Goal: Information Seeking & Learning: Understand process/instructions

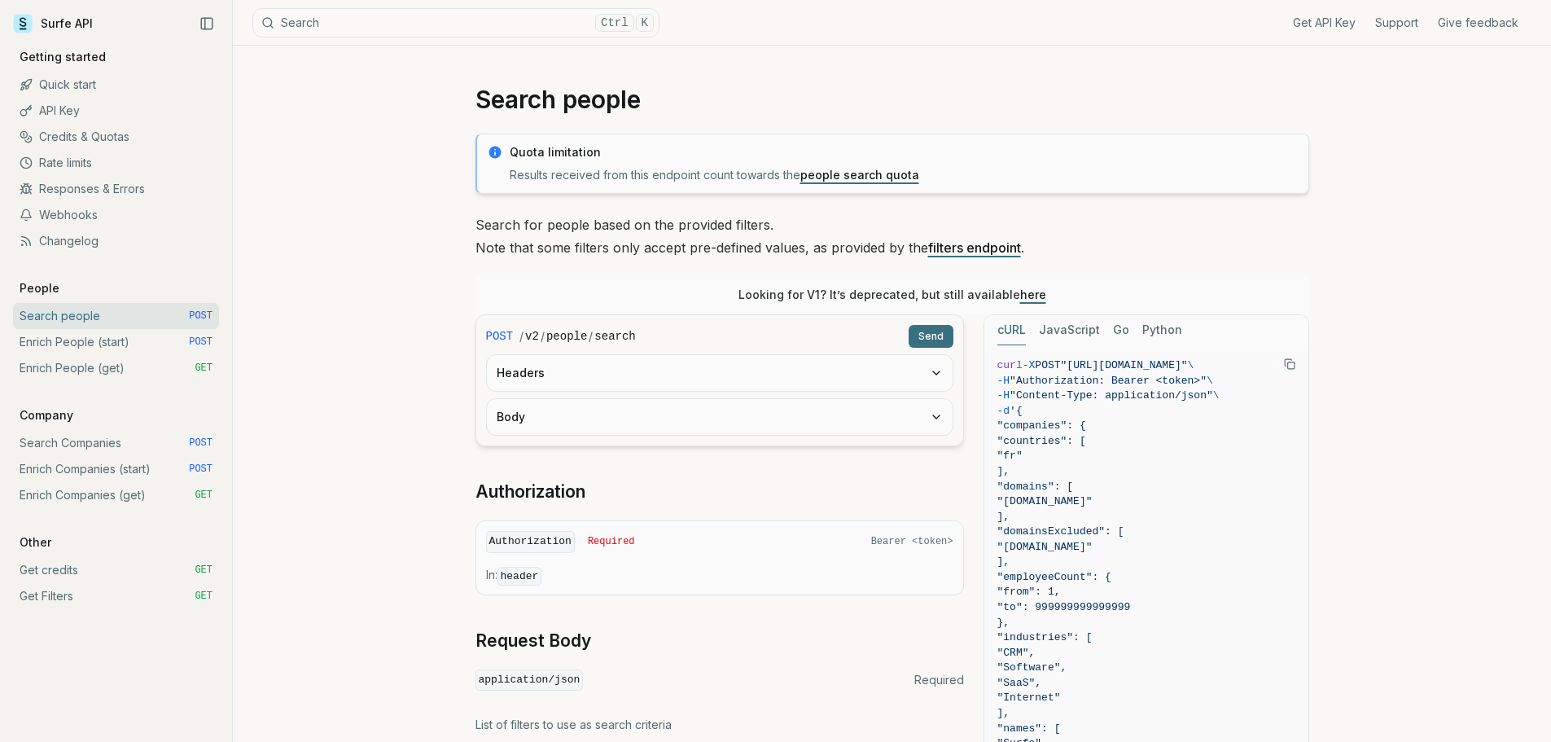
click at [112, 351] on link "Enrich People (start) POST" at bounding box center [116, 342] width 206 height 26
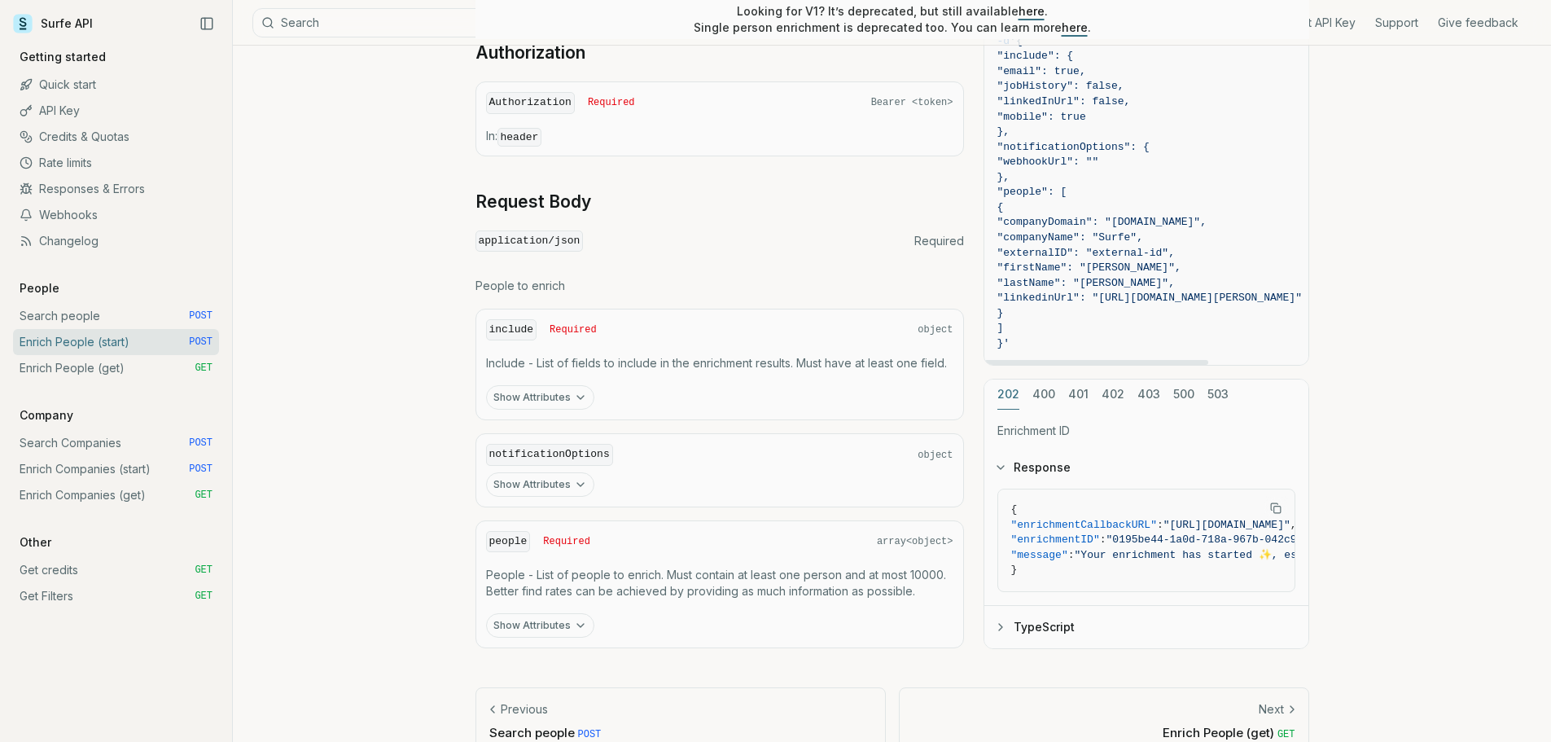
scroll to position [570, 0]
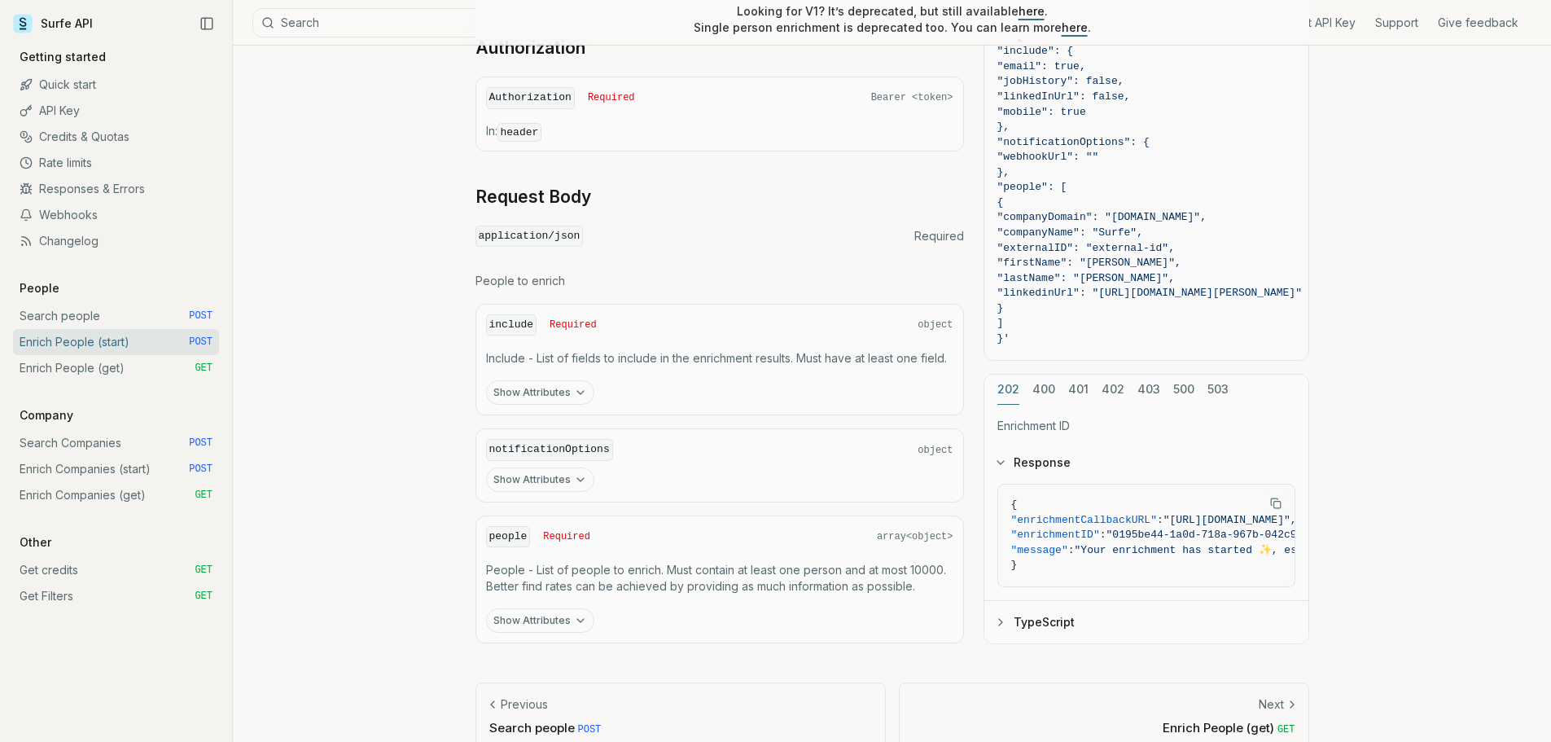
click at [1039, 381] on div "202 400 401 402 403 500 503 Enrichment ID Response { "enrichmentCallbackURL" : …" at bounding box center [1146, 508] width 326 height 270
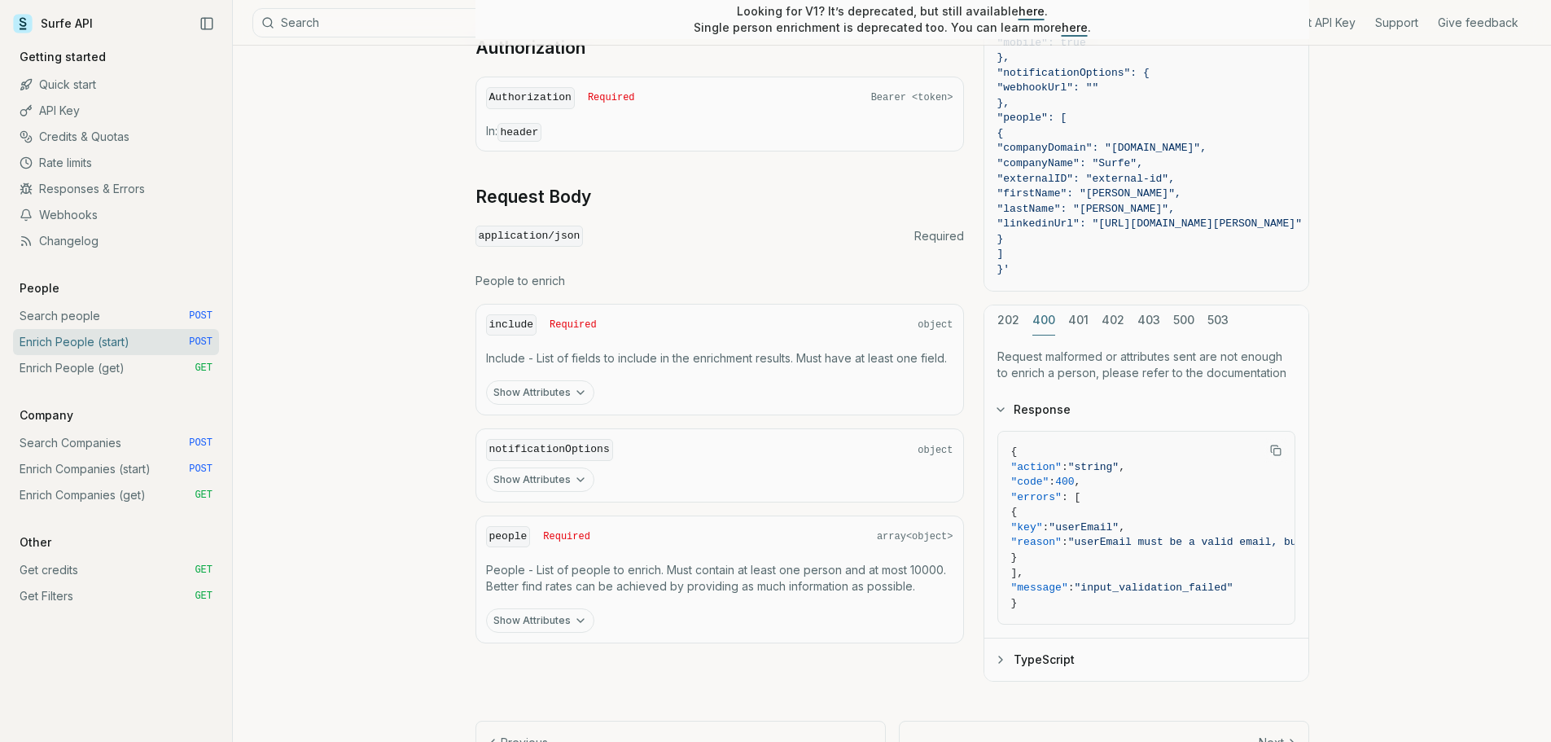
click at [1071, 318] on div "cURL JavaScript Go Python curl -X POST "https://api.surfe.com/v2/people/enrich"…" at bounding box center [1146, 276] width 326 height 811
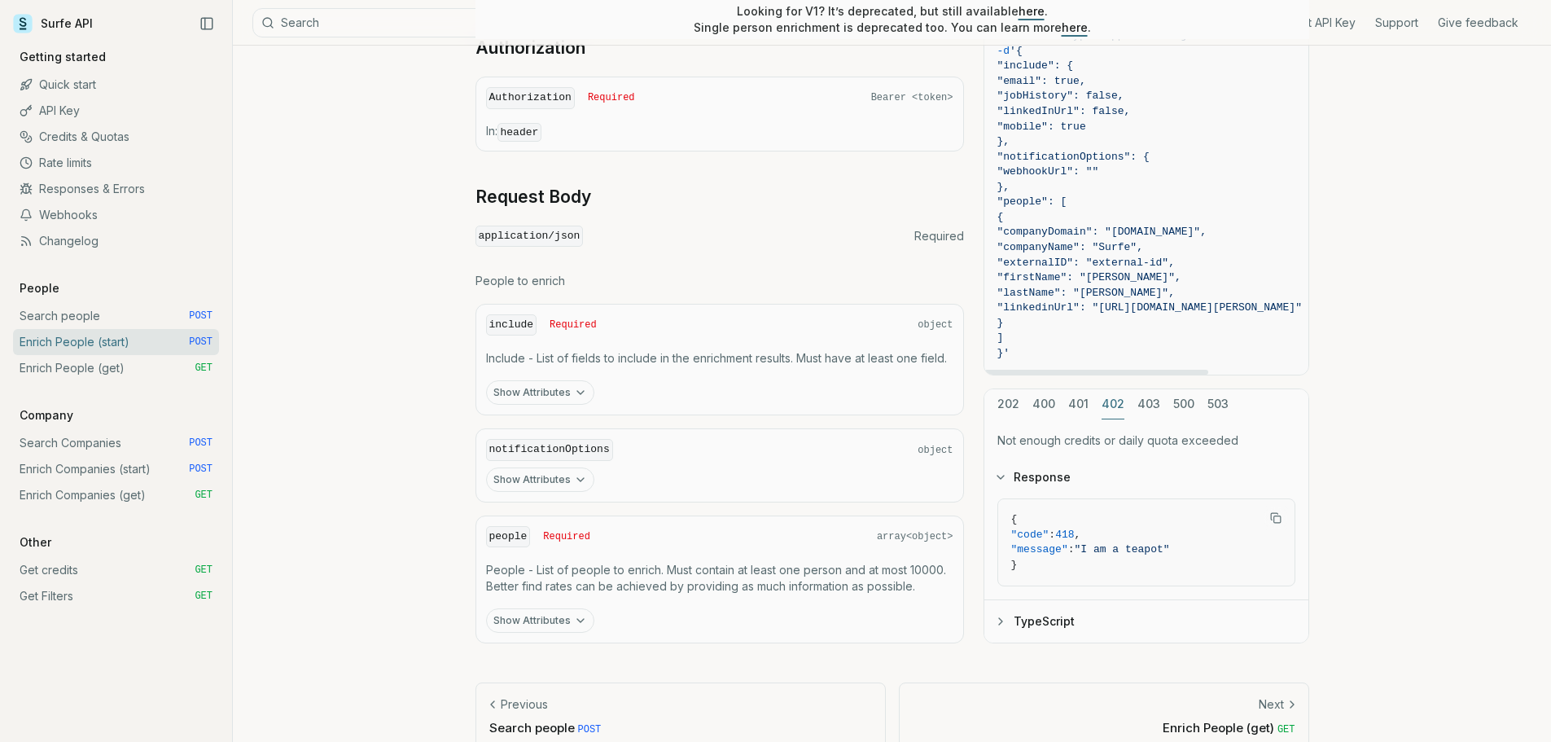
click at [1114, 405] on button "402" at bounding box center [1113, 404] width 23 height 30
click at [1140, 404] on div "202 400 401 402 403 500 503 Not enough credits or daily quota exceeded Response…" at bounding box center [1146, 516] width 326 height 256
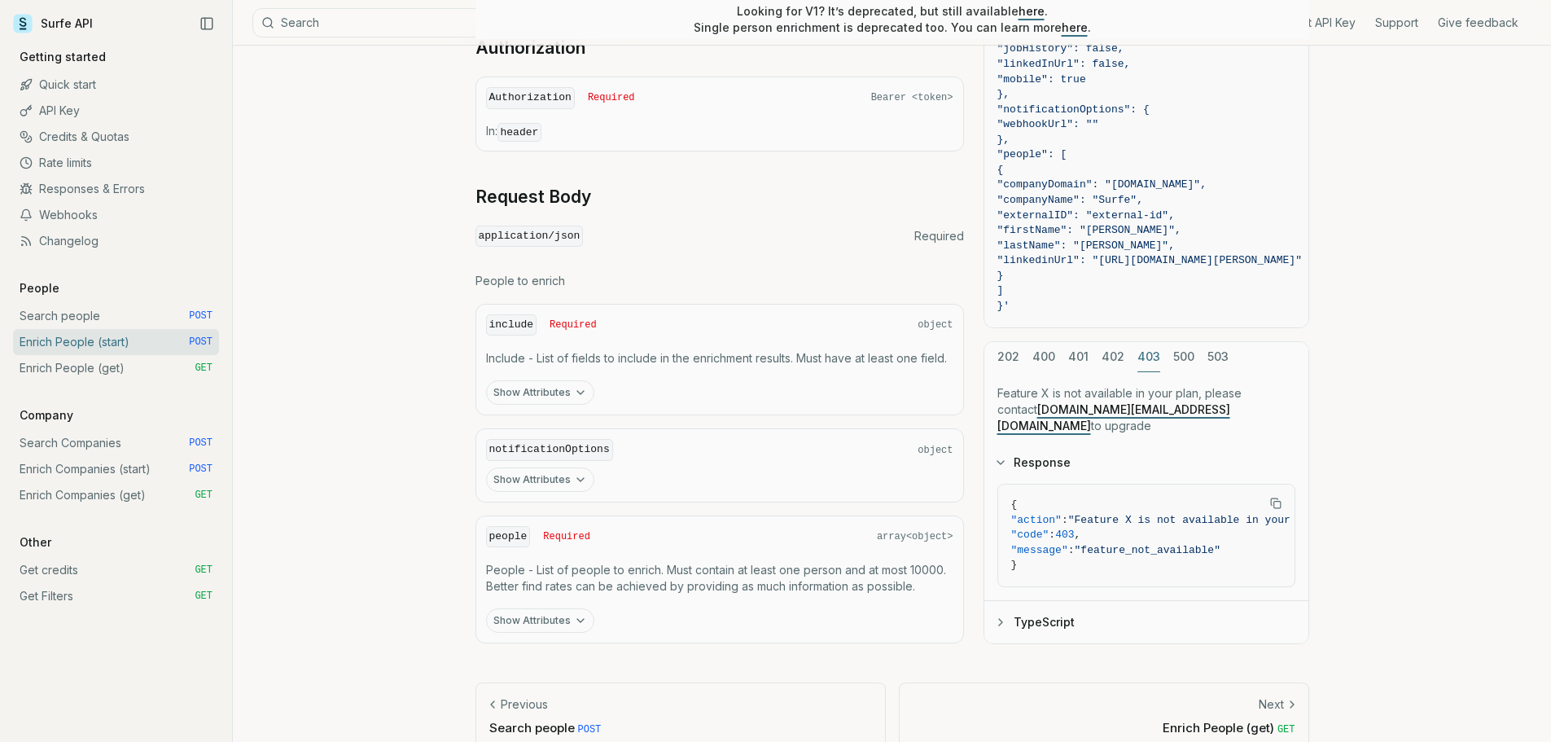
click at [1177, 371] on button "500" at bounding box center [1183, 356] width 21 height 30
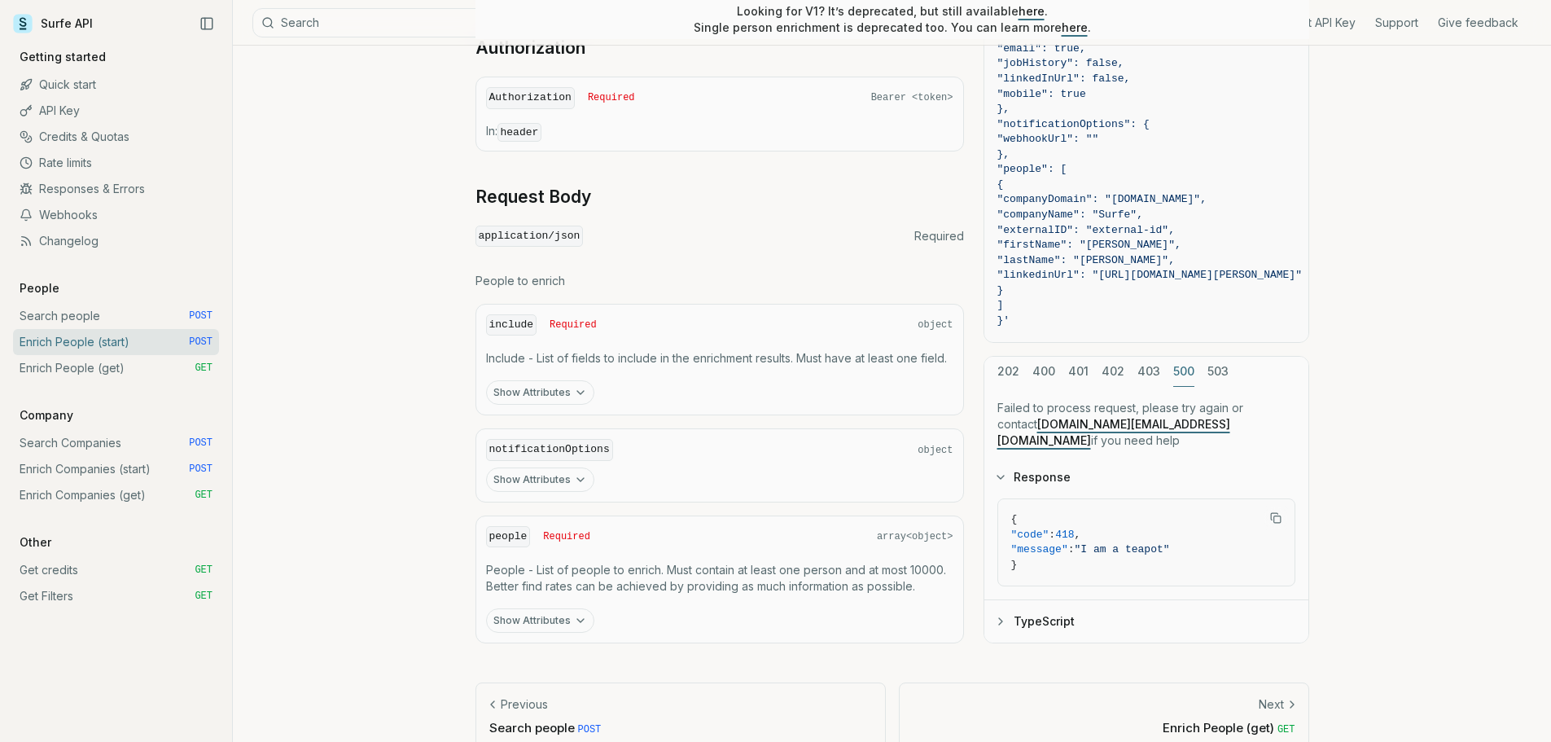
click at [1207, 379] on button "503" at bounding box center [1217, 372] width 21 height 30
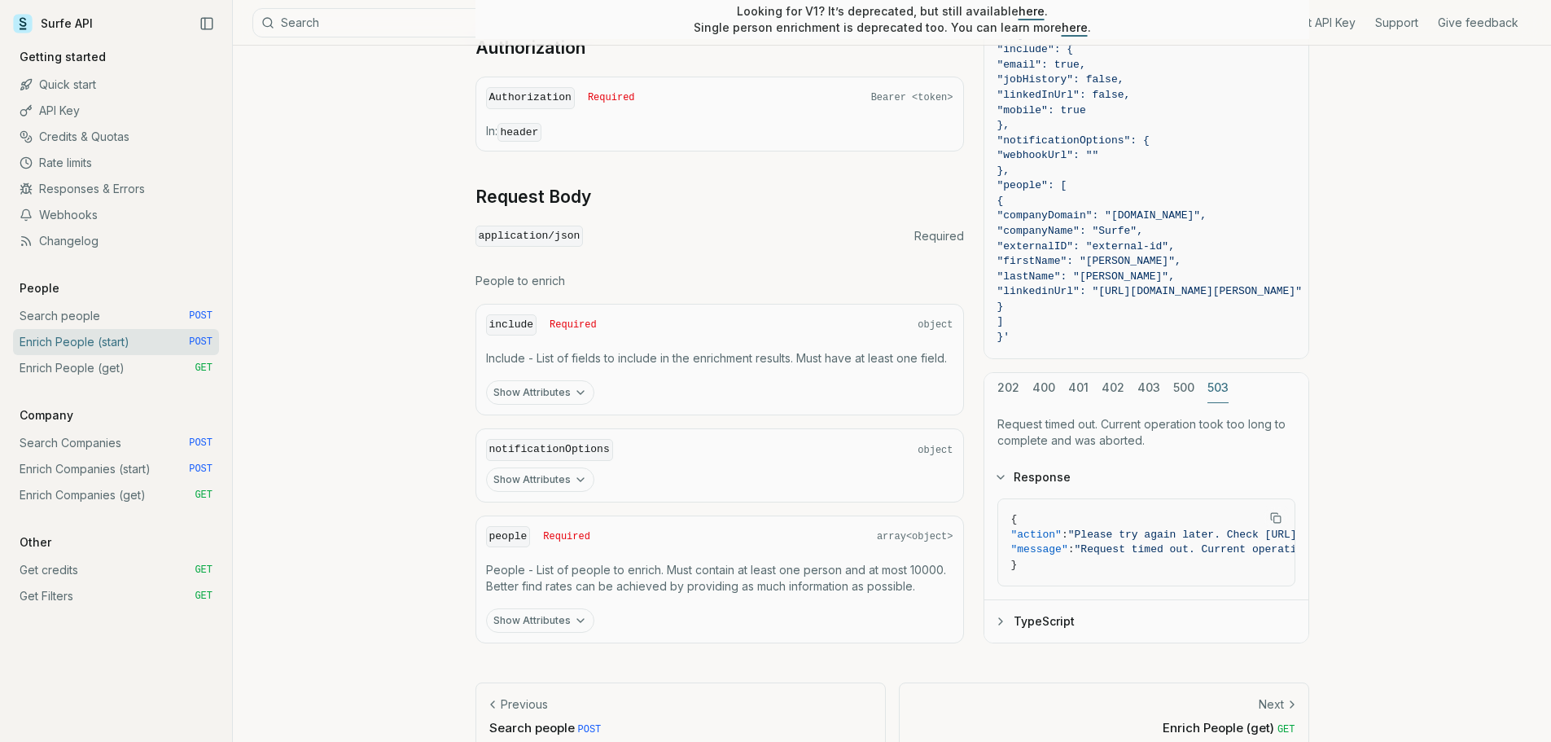
click at [1003, 382] on button "202" at bounding box center [1008, 388] width 22 height 30
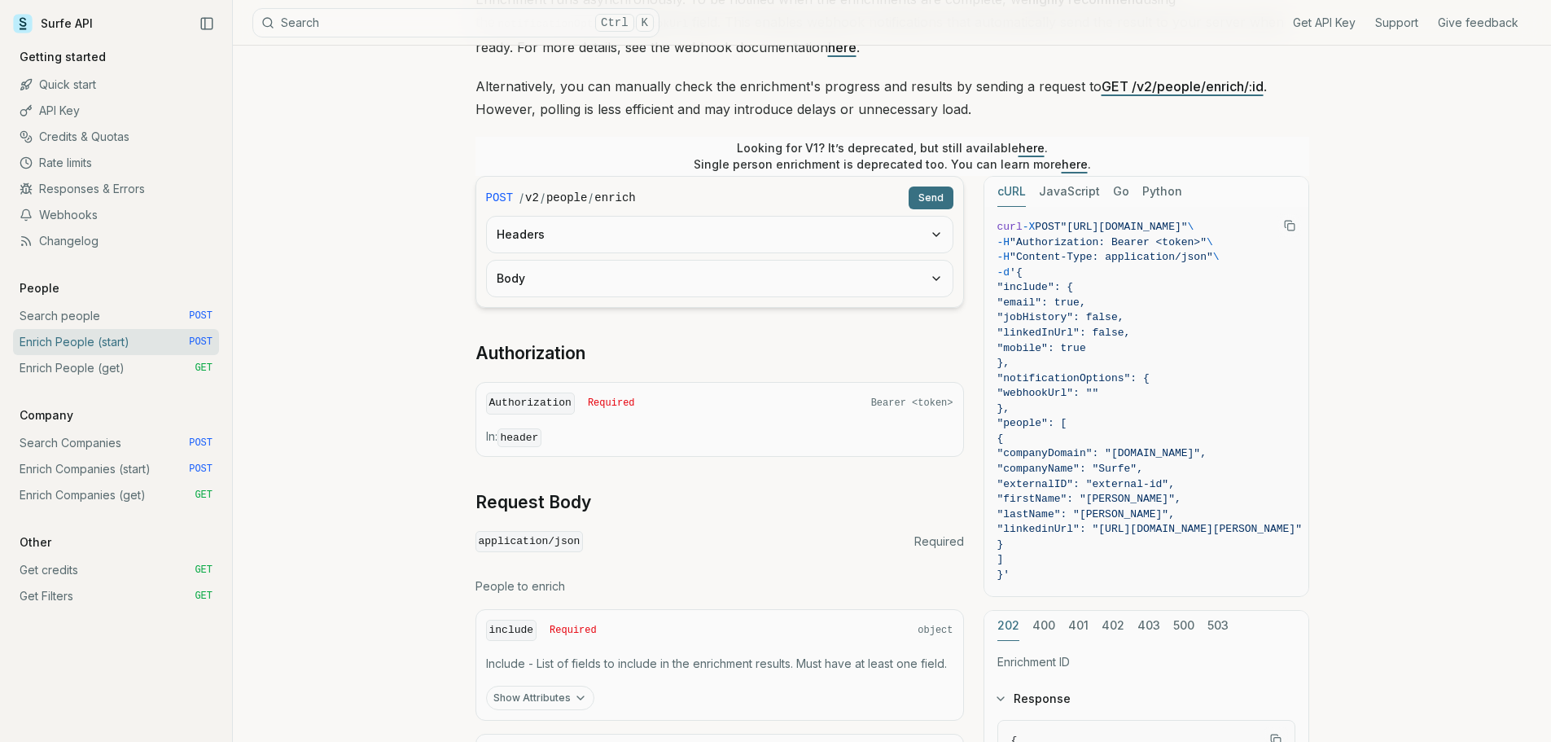
scroll to position [0, 0]
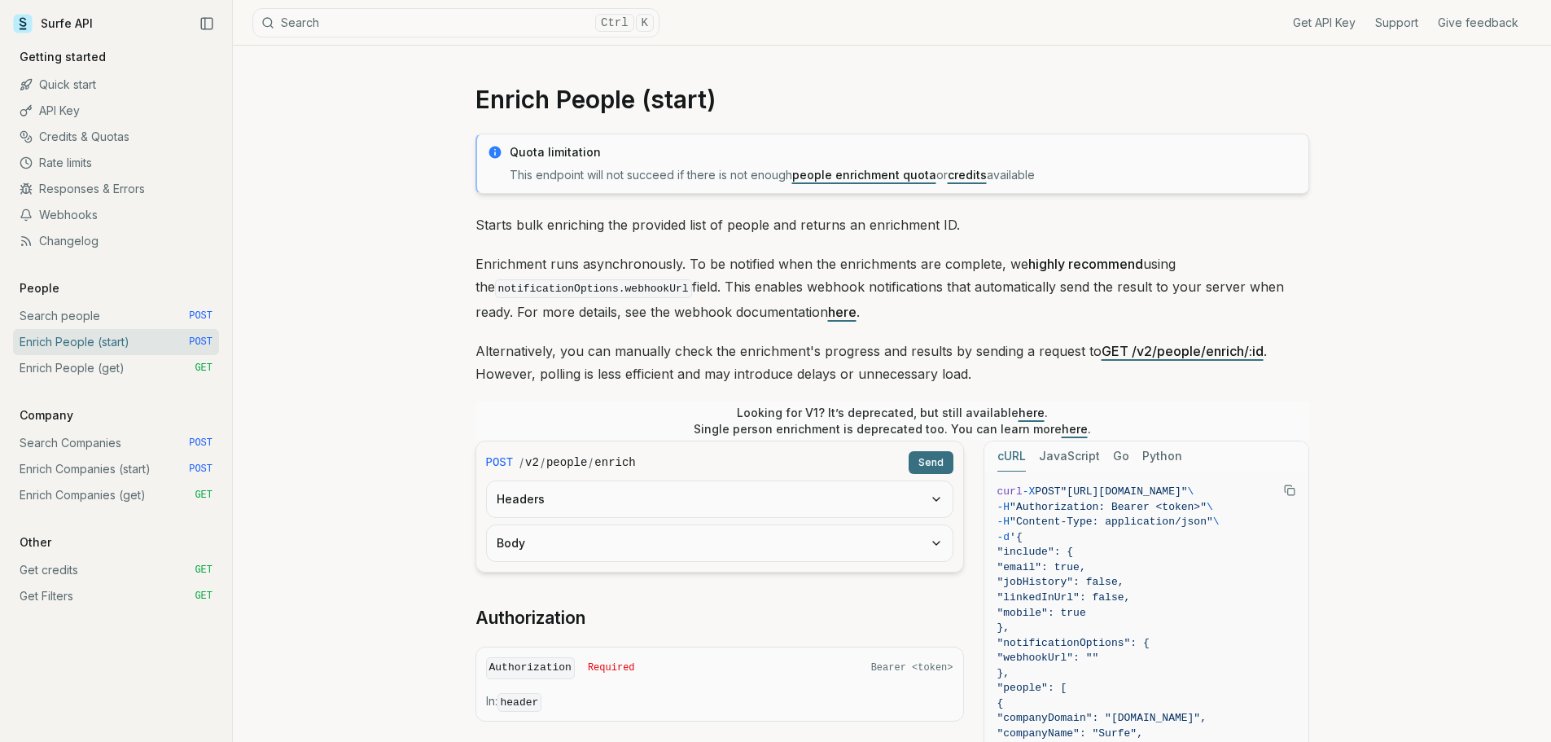
click at [73, 363] on link "Enrich People (get) GET" at bounding box center [116, 368] width 206 height 26
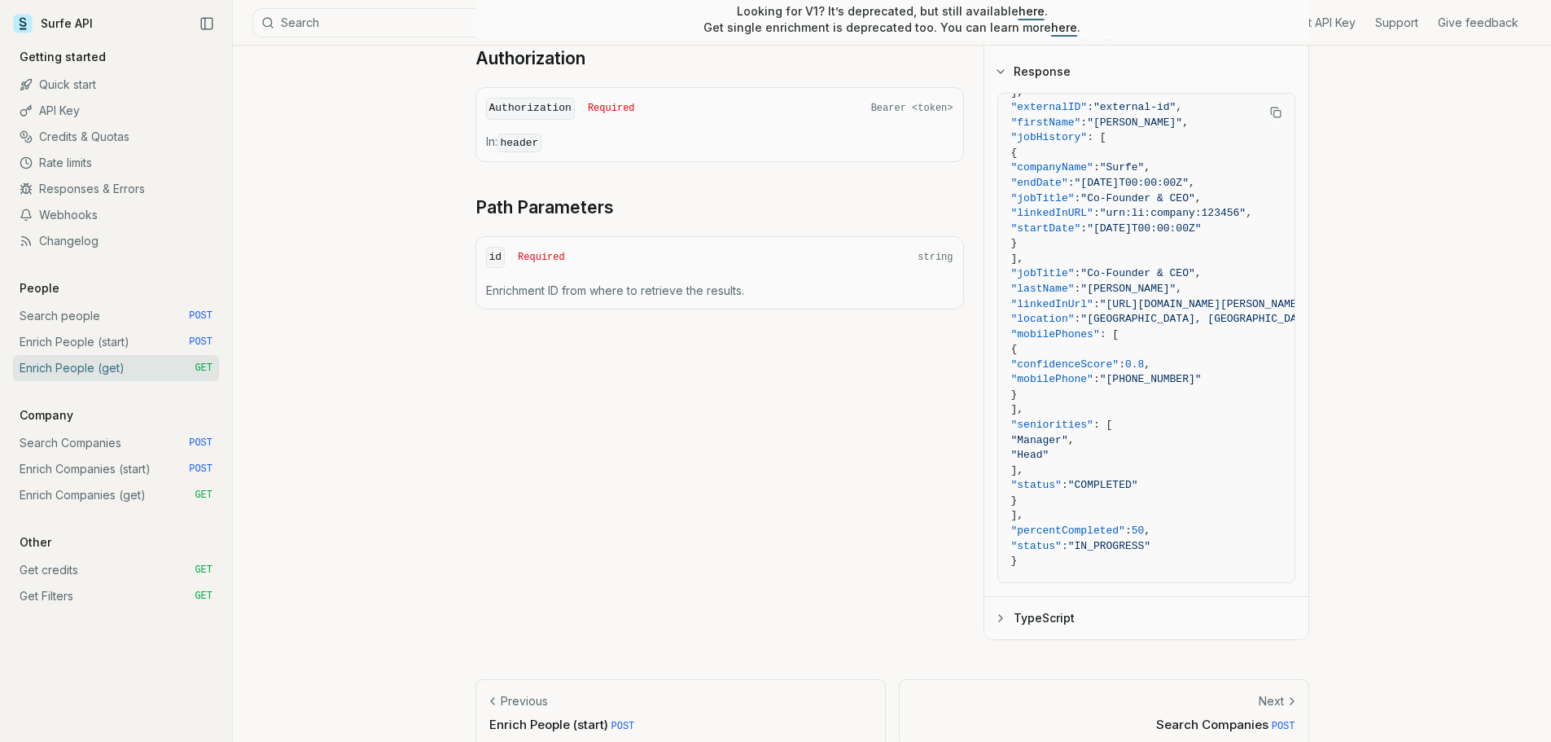
scroll to position [545, 0]
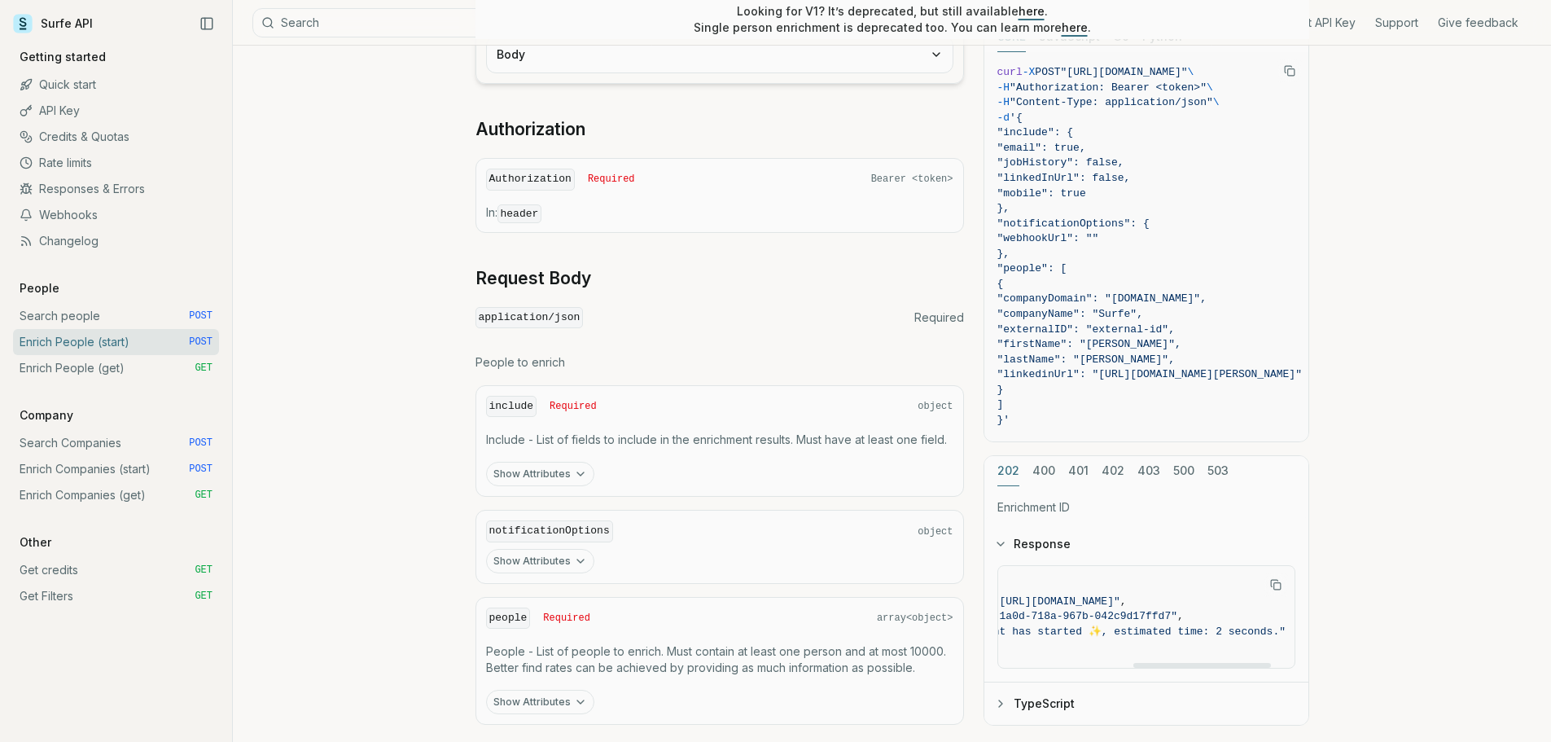
scroll to position [0, 50]
drag, startPoint x: 1060, startPoint y: 664, endPoint x: 1043, endPoint y: 695, distance: 35.3
click at [1045, 667] on div at bounding box center [1082, 664] width 138 height 5
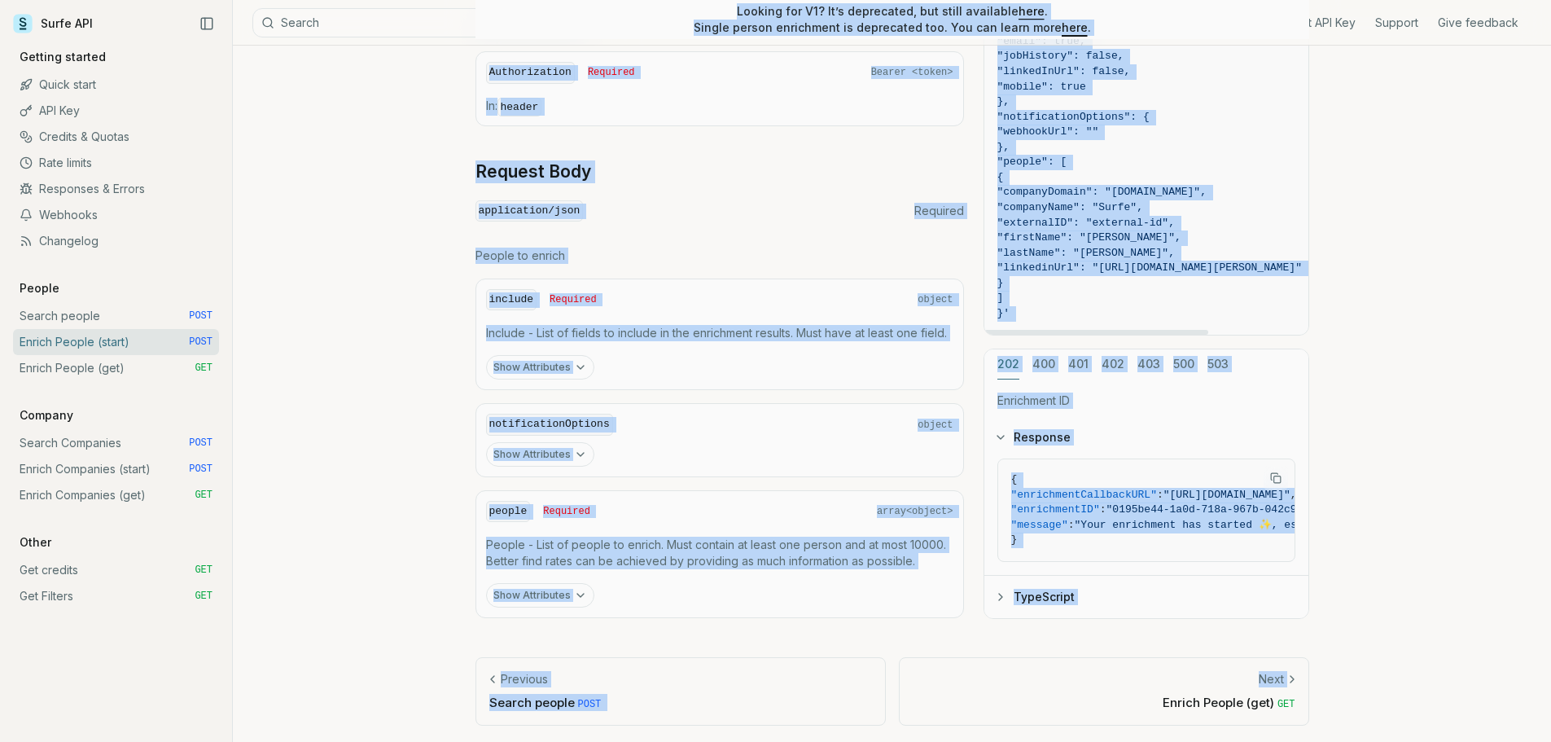
scroll to position [597, 0]
drag, startPoint x: 455, startPoint y: 85, endPoint x: 1174, endPoint y: 572, distance: 868.7
click at [1174, 572] on article "Enrich People (start) Quota limitation This endpoint will not succeed if there …" at bounding box center [892, 96] width 912 height 1294
click at [1069, 599] on button "TypeScript" at bounding box center [1146, 594] width 324 height 42
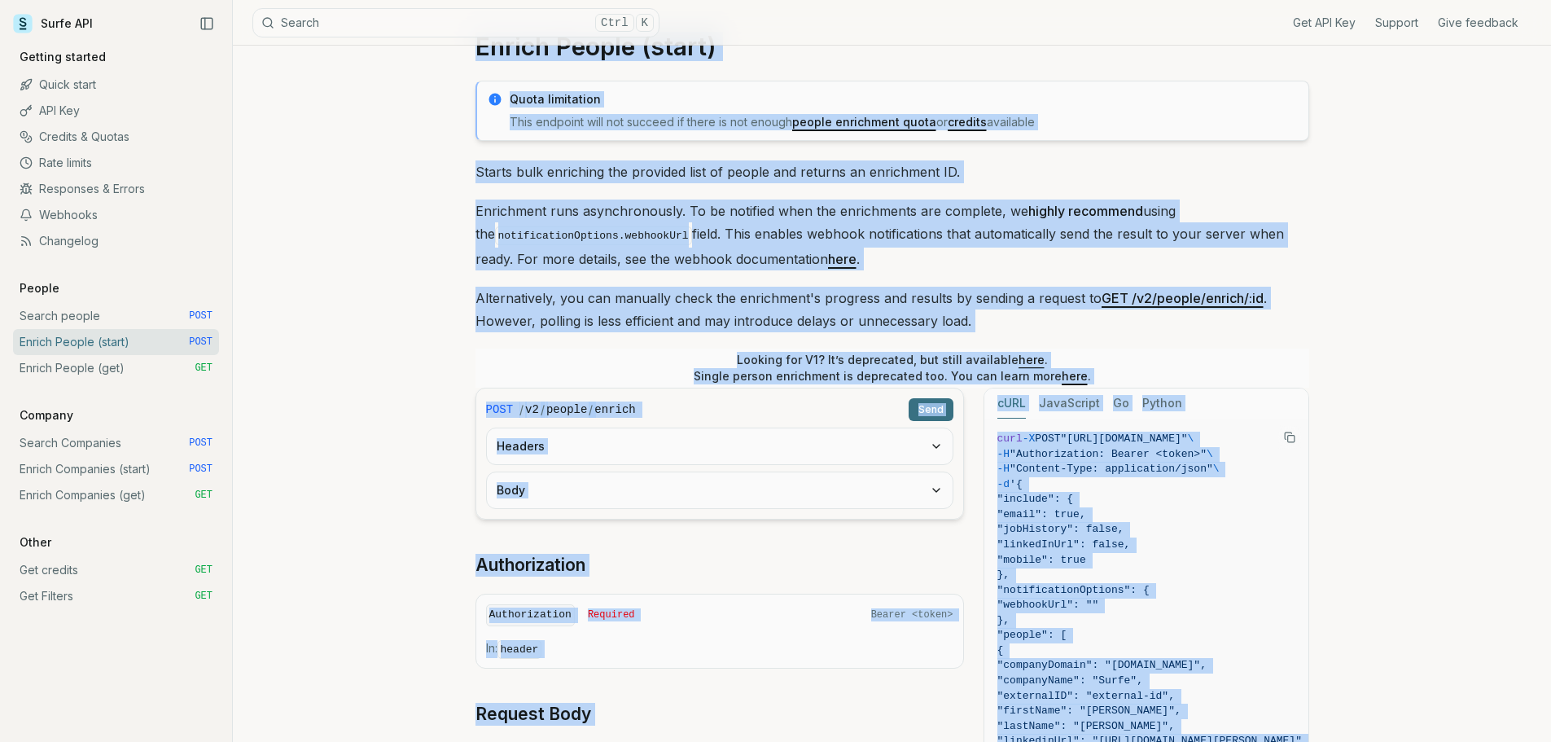
scroll to position [28, 0]
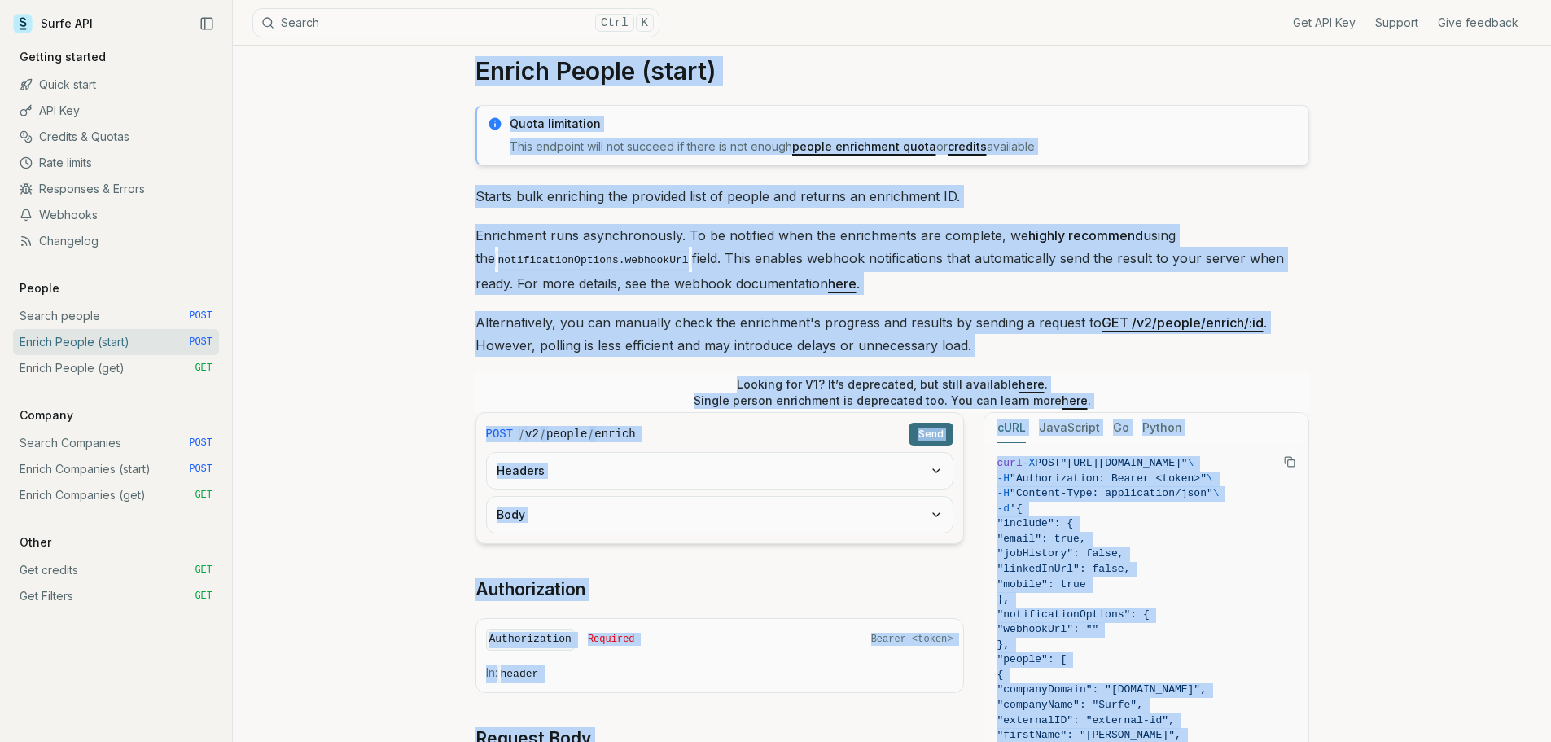
click at [431, 161] on div "Enrich People (start) Quota limitation This endpoint will not succeed if there …" at bounding box center [892, 705] width 1318 height 1377
click at [451, 106] on article "Enrich People (start) Quota limitation This endpoint will not succeed if there …" at bounding box center [892, 705] width 912 height 1377
click at [477, 59] on h1 "Enrich People (start)" at bounding box center [892, 70] width 834 height 29
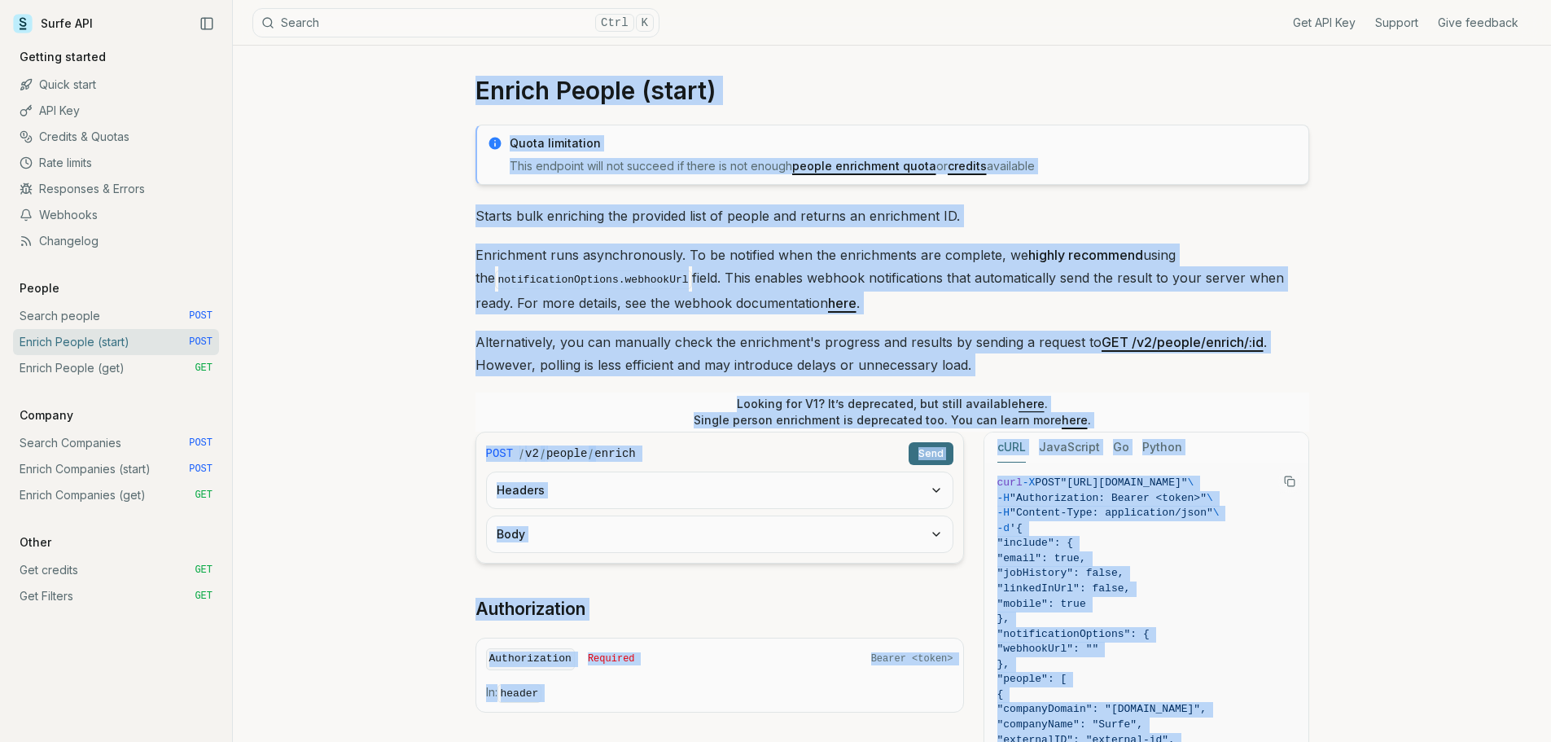
scroll to position [0, 0]
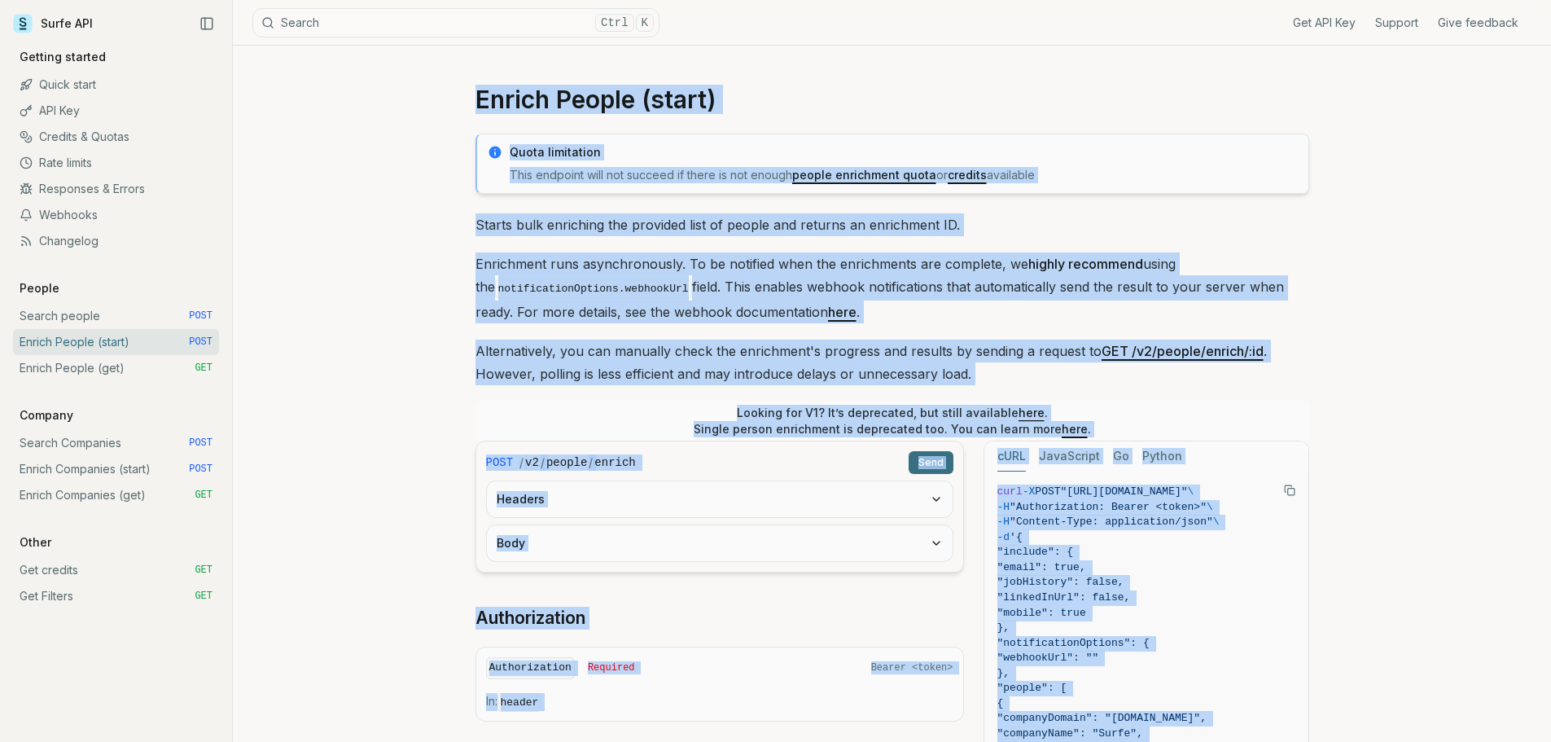
click at [460, 118] on article "Enrich People (start) Quota limitation This endpoint will not succeed if there …" at bounding box center [892, 734] width 912 height 1377
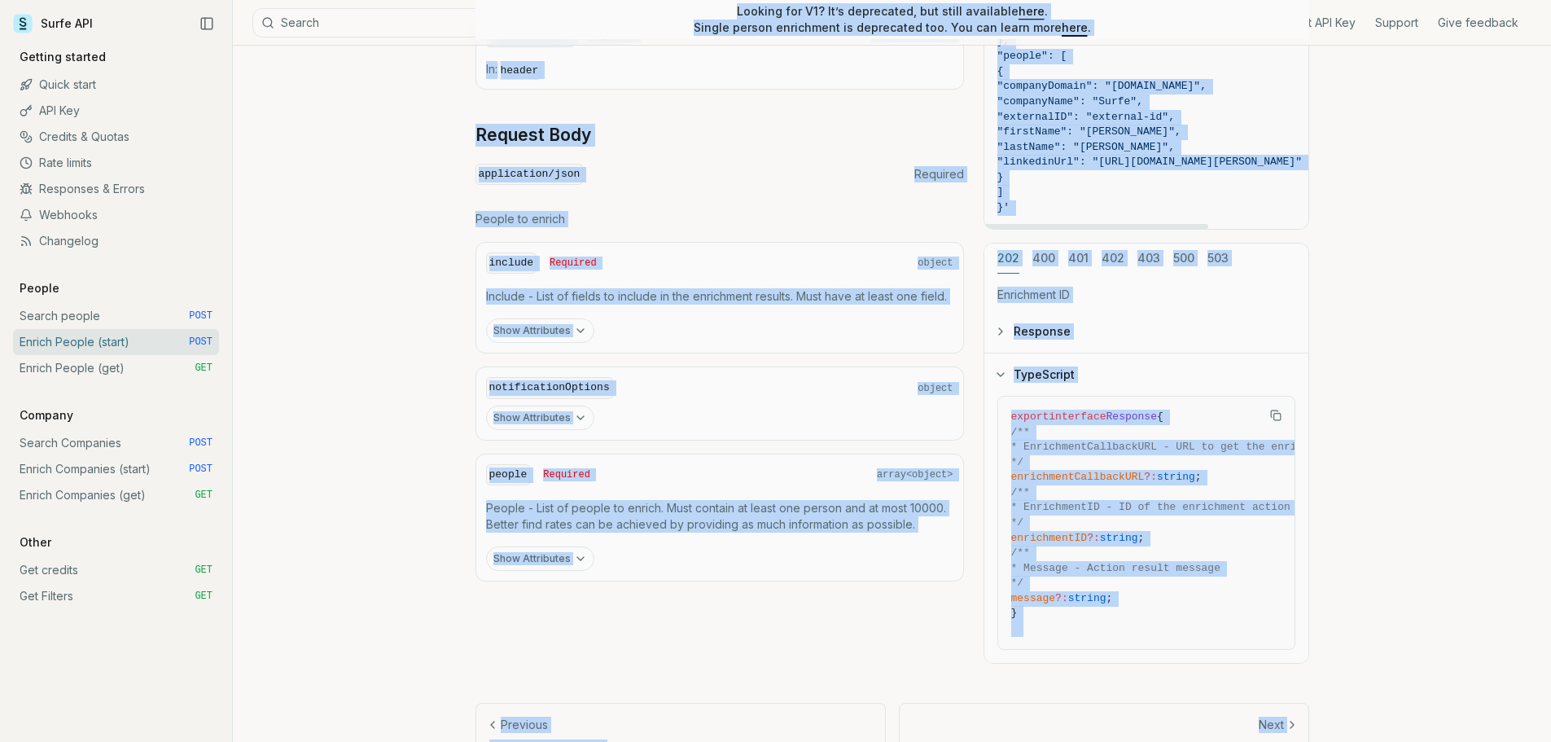
scroll to position [680, 0]
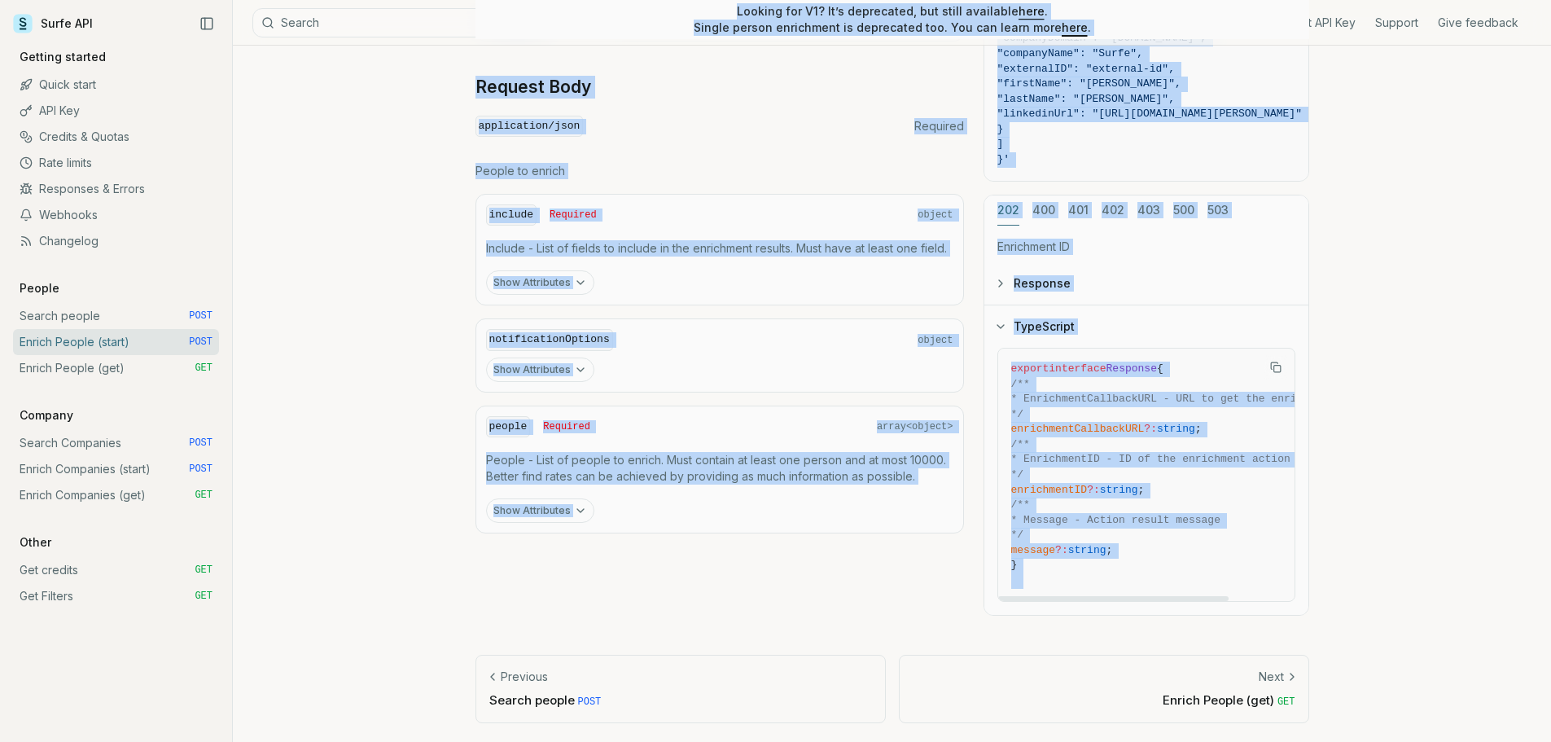
drag, startPoint x: 475, startPoint y: 101, endPoint x: 1202, endPoint y: 598, distance: 880.4
click at [1202, 597] on article "Enrich People (start) Quota limitation This endpoint will not succeed if there …" at bounding box center [892, 54] width 912 height 1377
copy article "Loremi Dolors (ametc) Adipi elitseddoe Temp incididu utla etd magnaal en admin …"
click at [120, 366] on link "Enrich People (get) GET" at bounding box center [116, 368] width 206 height 26
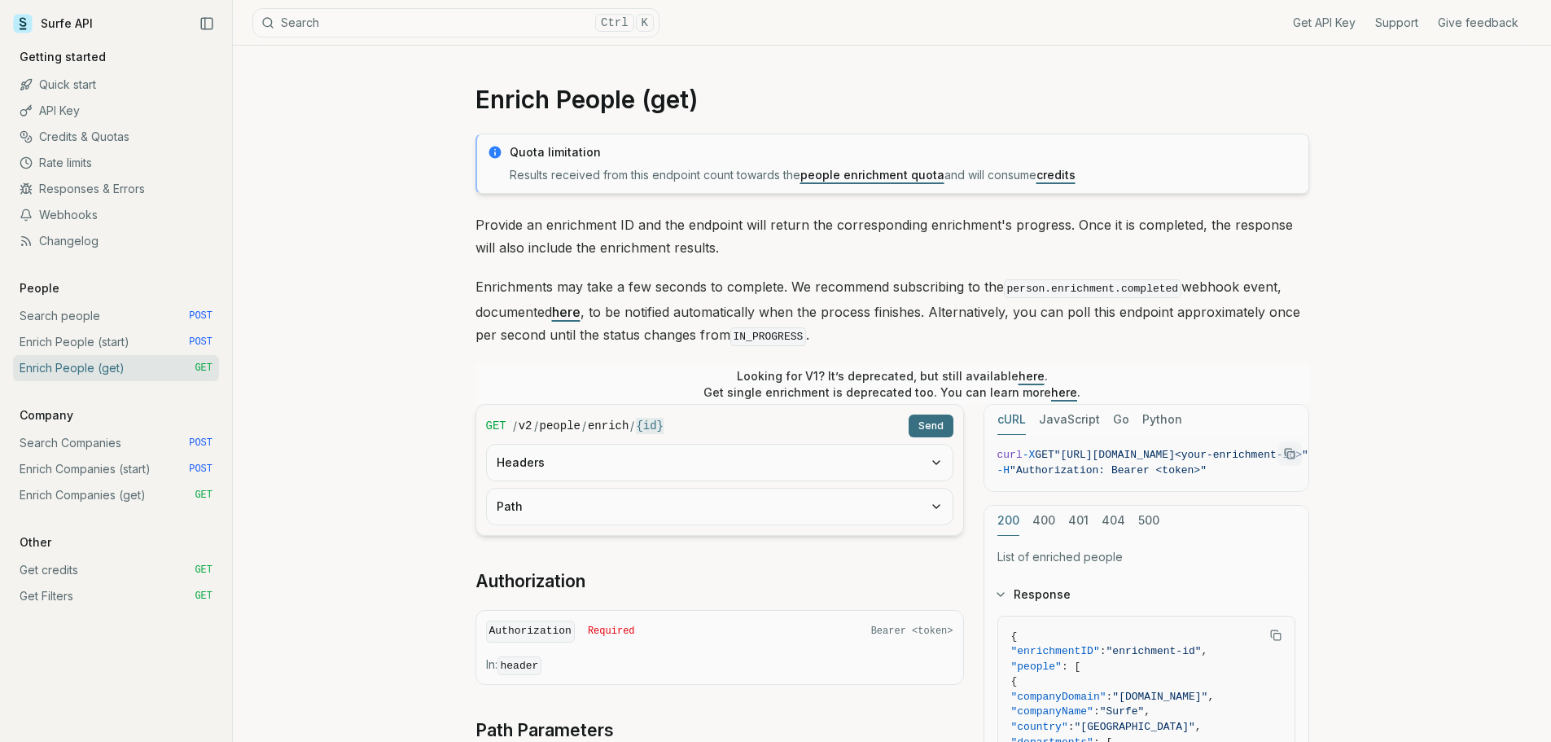
click at [576, 313] on link "here" at bounding box center [566, 312] width 28 height 16
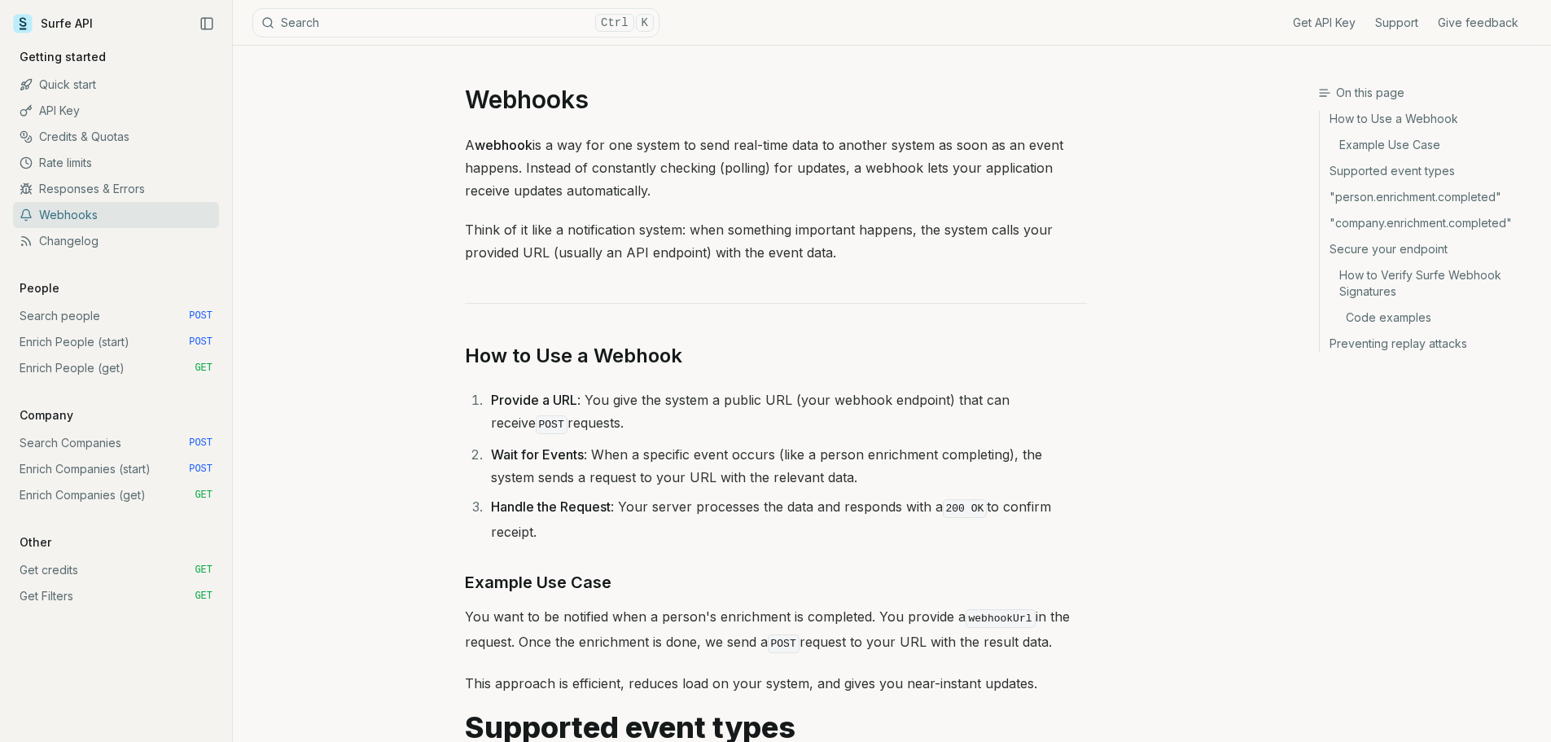
scroll to position [904, 0]
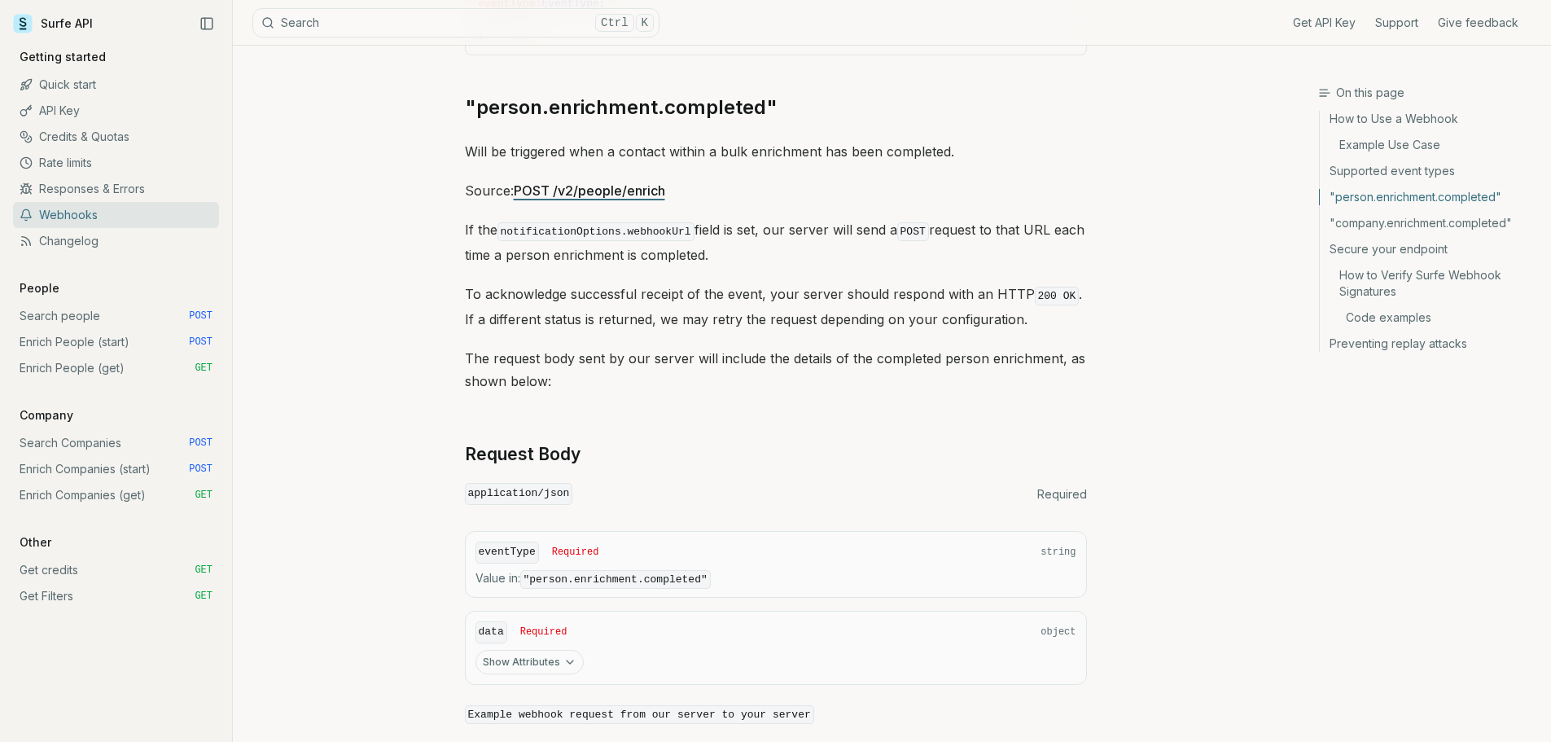
click at [111, 358] on link "Enrich People (get) GET" at bounding box center [116, 368] width 206 height 26
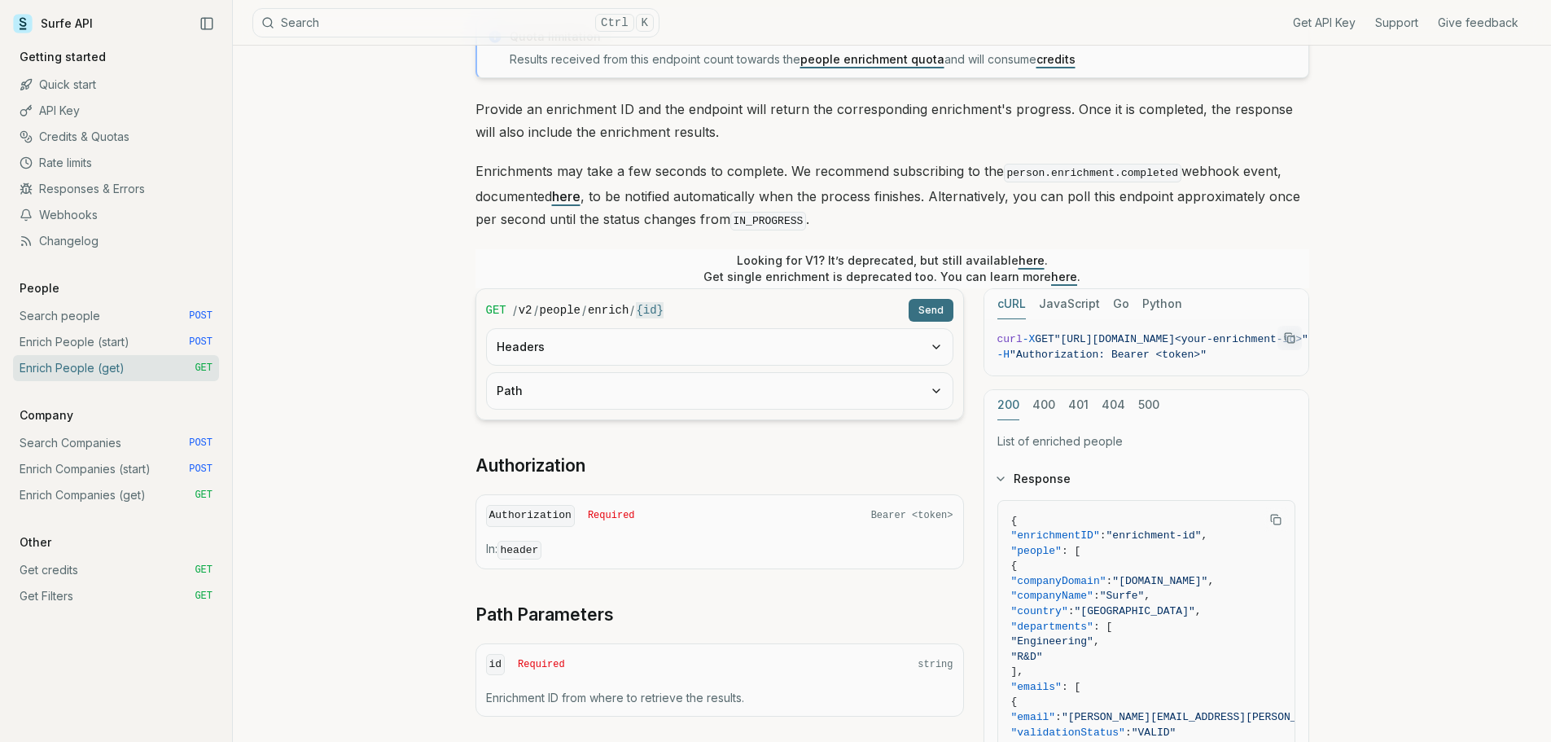
scroll to position [81, 0]
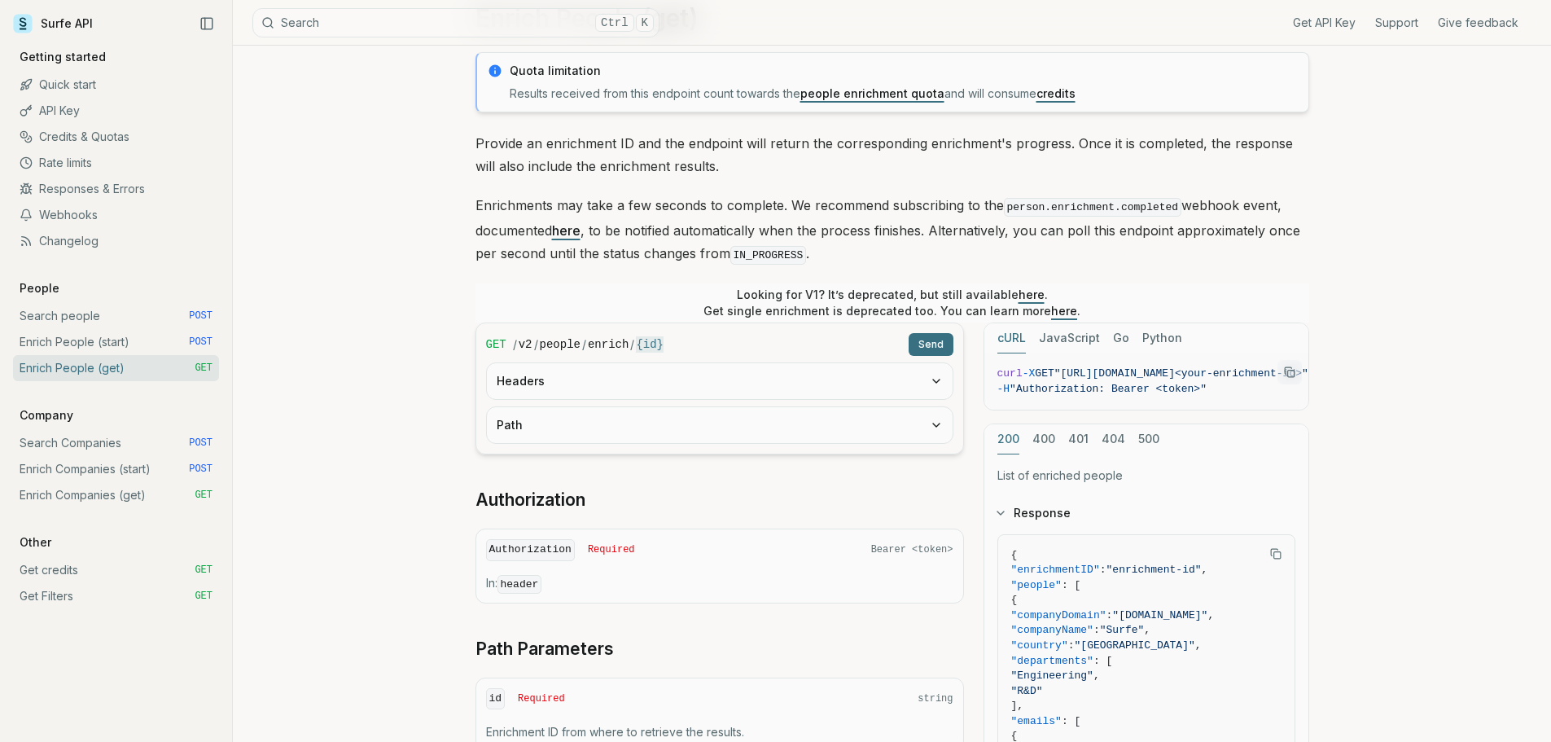
click at [965, 234] on p "Enrichments may take a few seconds to complete. We recommend subscribing to the…" at bounding box center [892, 230] width 834 height 73
click at [984, 237] on p "Enrichments may take a few seconds to complete. We recommend subscribing to the…" at bounding box center [892, 230] width 834 height 73
click at [995, 237] on p "Enrichments may take a few seconds to complete. We recommend subscribing to the…" at bounding box center [892, 230] width 834 height 73
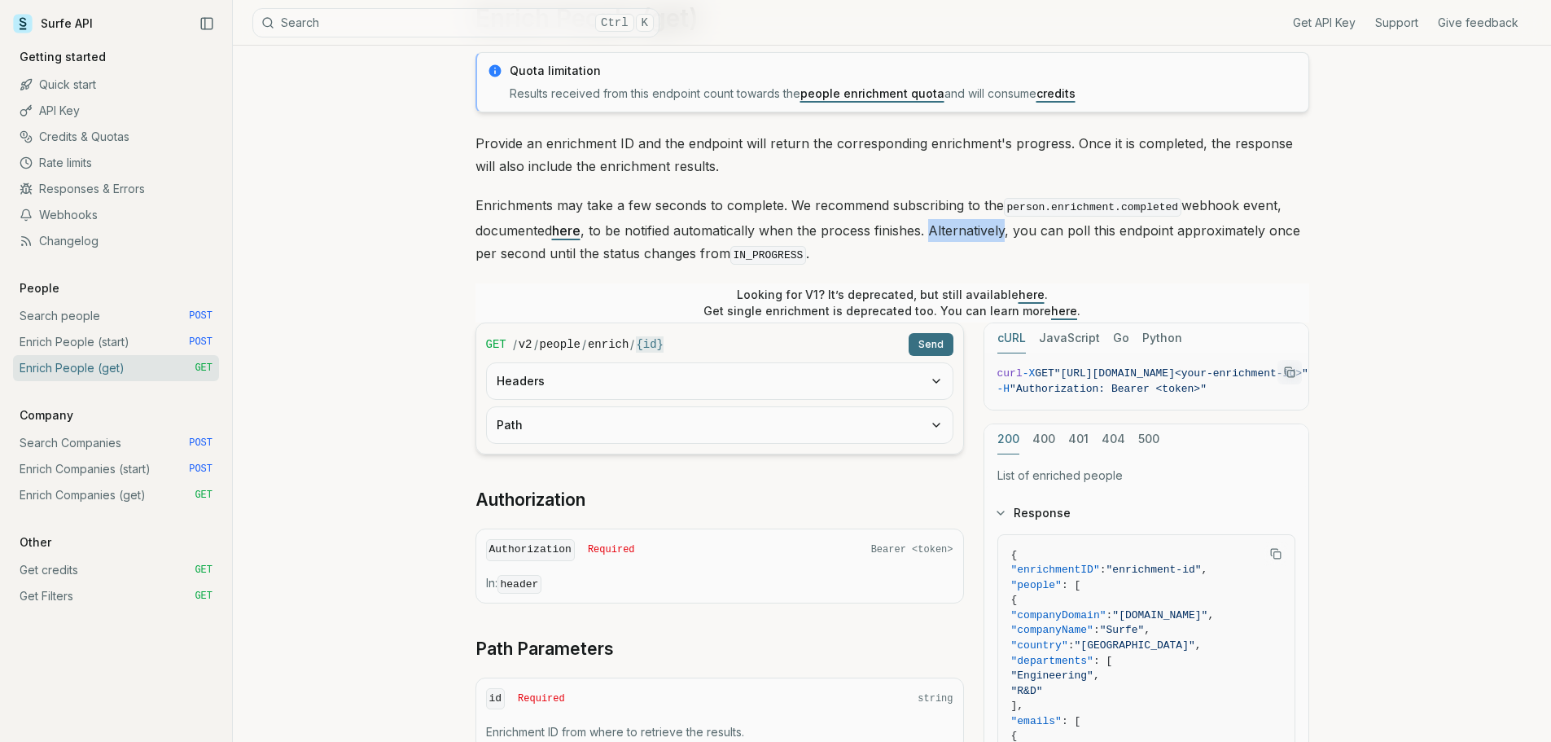
click at [1019, 234] on p "Enrichments may take a few seconds to complete. We recommend subscribing to the…" at bounding box center [892, 230] width 834 height 73
click at [1024, 231] on p "Enrichments may take a few seconds to complete. We recommend subscribing to the…" at bounding box center [892, 230] width 834 height 73
click at [1045, 234] on p "Enrichments may take a few seconds to complete. We recommend subscribing to the…" at bounding box center [892, 230] width 834 height 73
click at [1060, 234] on p "Enrichments may take a few seconds to complete. We recommend subscribing to the…" at bounding box center [892, 230] width 834 height 73
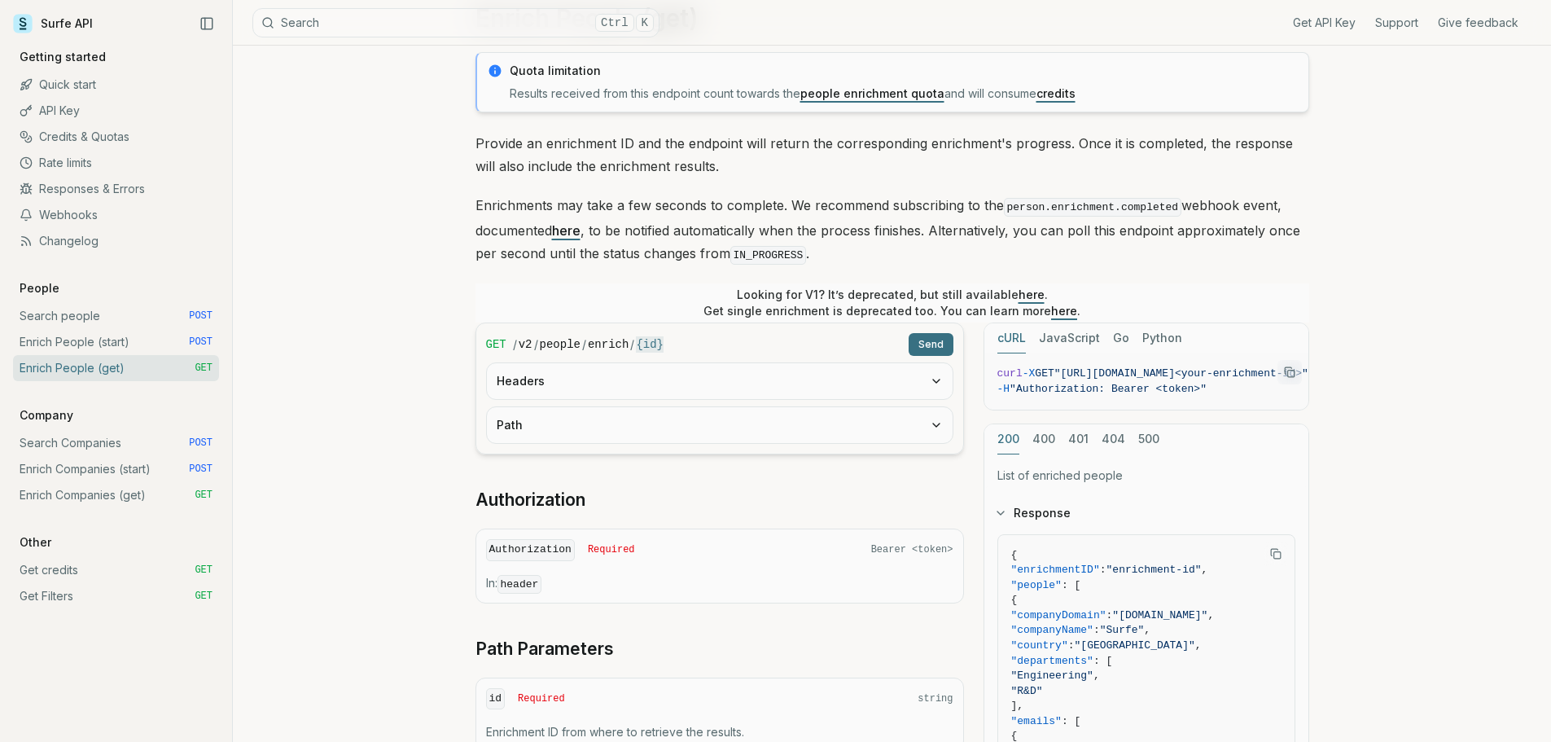
click at [1063, 233] on p "Enrichments may take a few seconds to complete. We recommend subscribing to the…" at bounding box center [892, 230] width 834 height 73
click at [1088, 231] on p "Enrichments may take a few seconds to complete. We recommend subscribing to the…" at bounding box center [892, 230] width 834 height 73
click at [1116, 227] on p "Enrichments may take a few seconds to complete. We recommend subscribing to the…" at bounding box center [892, 230] width 834 height 73
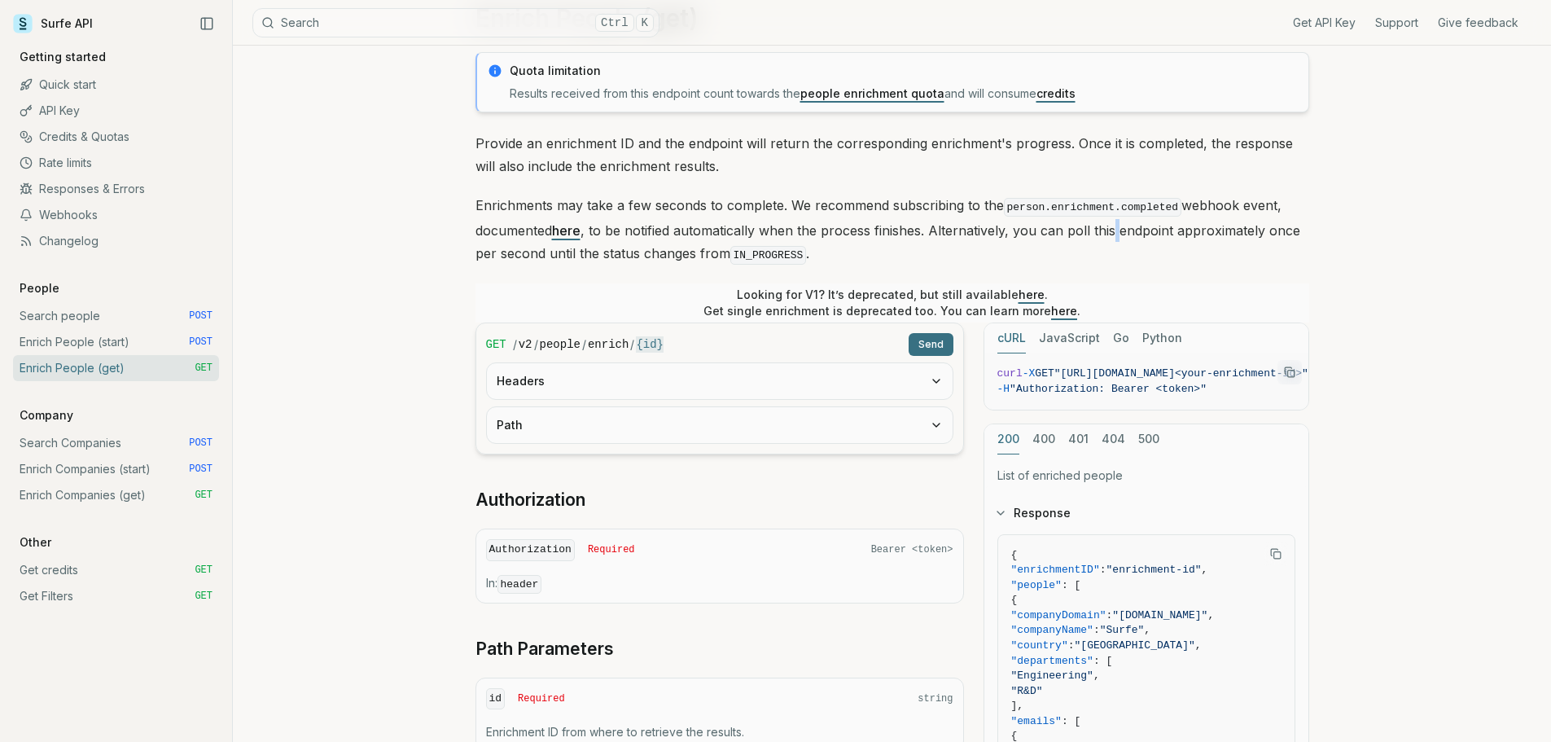
click at [1116, 228] on p "Enrichments may take a few seconds to complete. We recommend subscribing to the…" at bounding box center [892, 230] width 834 height 73
click at [1173, 230] on p "Enrichments may take a few seconds to complete. We recommend subscribing to the…" at bounding box center [892, 230] width 834 height 73
click at [1264, 226] on p "Enrichments may take a few seconds to complete. We recommend subscribing to the…" at bounding box center [892, 230] width 834 height 73
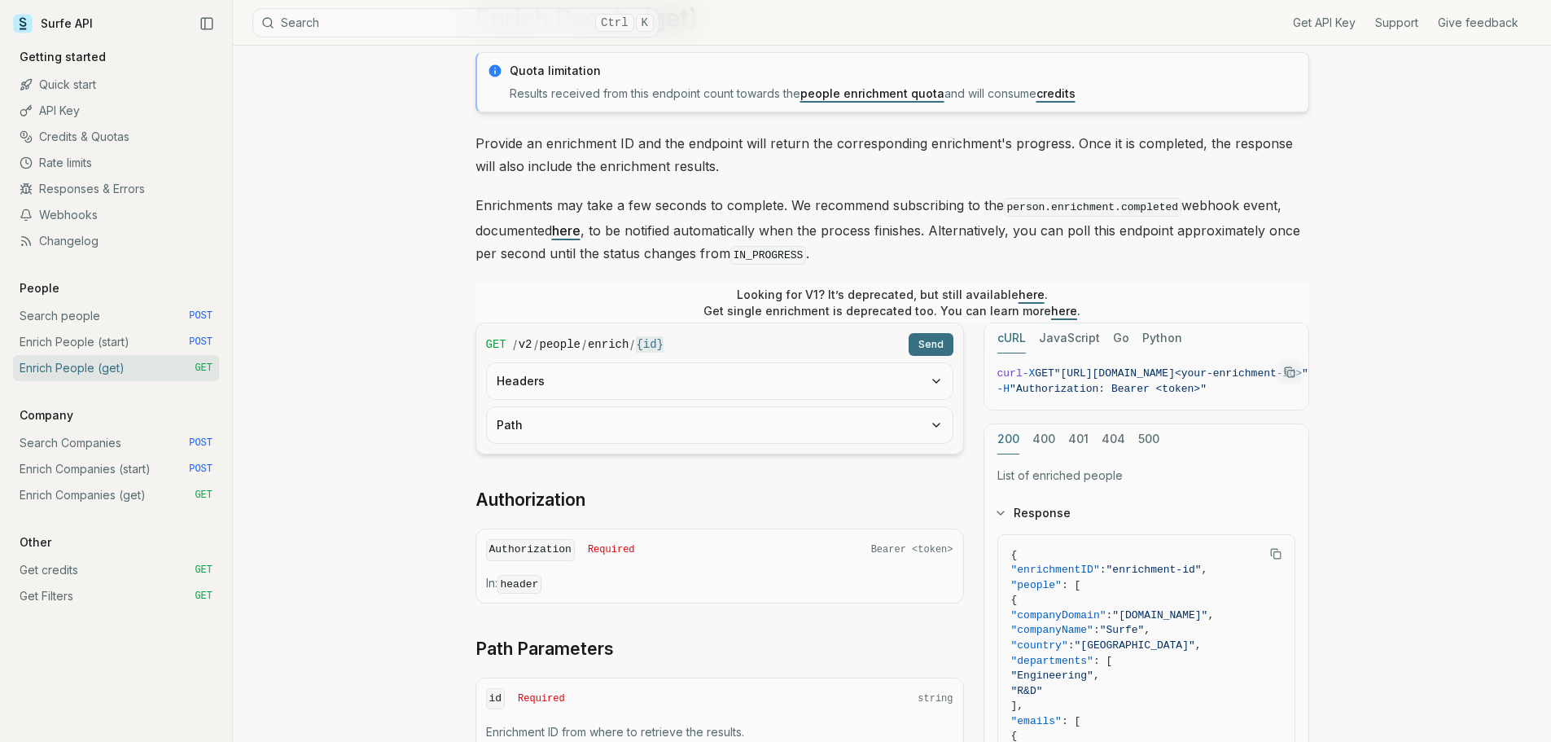
click at [729, 255] on p "Enrichments may take a few seconds to complete. We recommend subscribing to the…" at bounding box center [892, 230] width 834 height 73
click at [695, 258] on p "Enrichments may take a few seconds to complete. We recommend subscribing to the…" at bounding box center [892, 230] width 834 height 73
click at [642, 254] on p "Enrichments may take a few seconds to complete. We recommend subscribing to the…" at bounding box center [892, 230] width 834 height 73
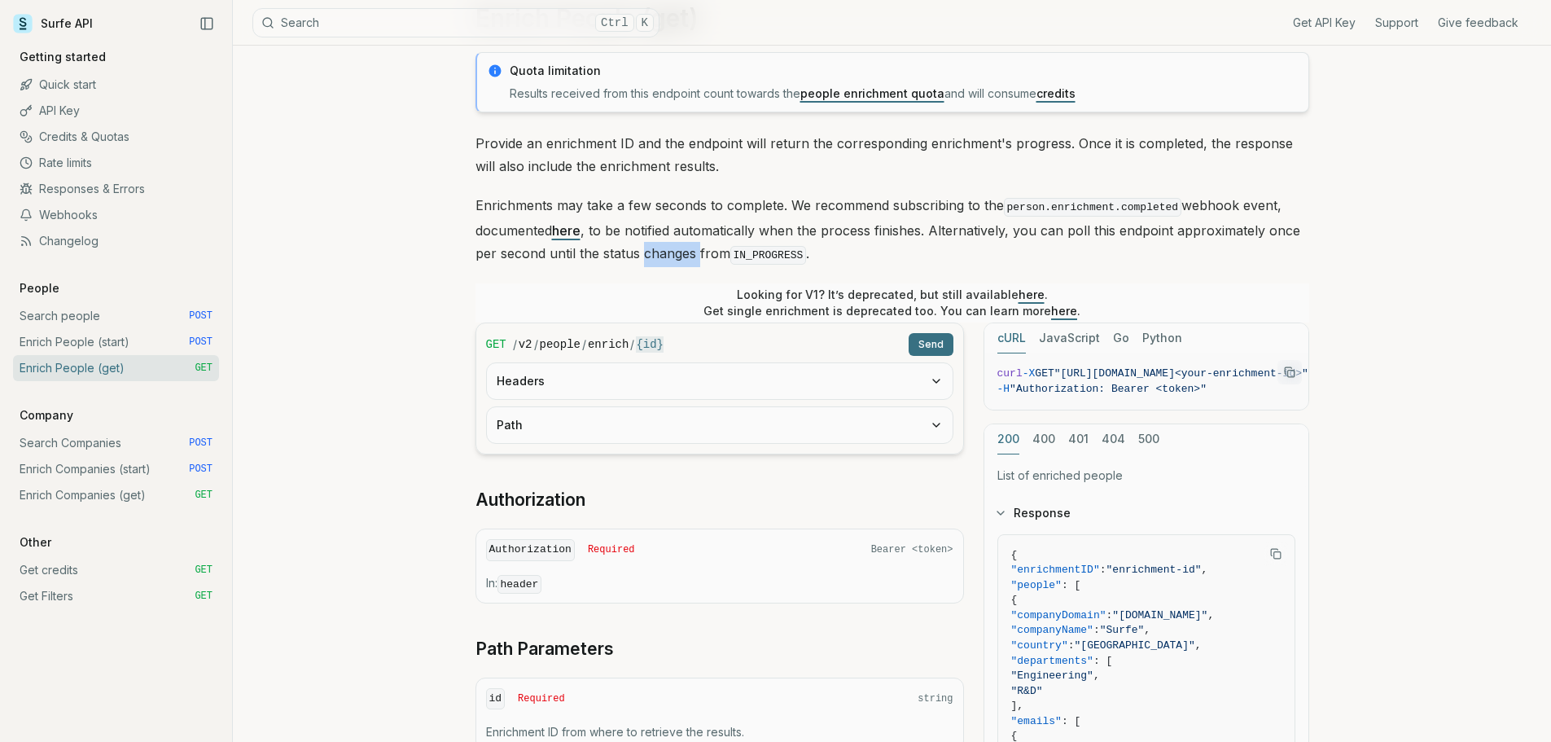
click at [642, 254] on p "Enrichments may take a few seconds to complete. We recommend subscribing to the…" at bounding box center [892, 230] width 834 height 73
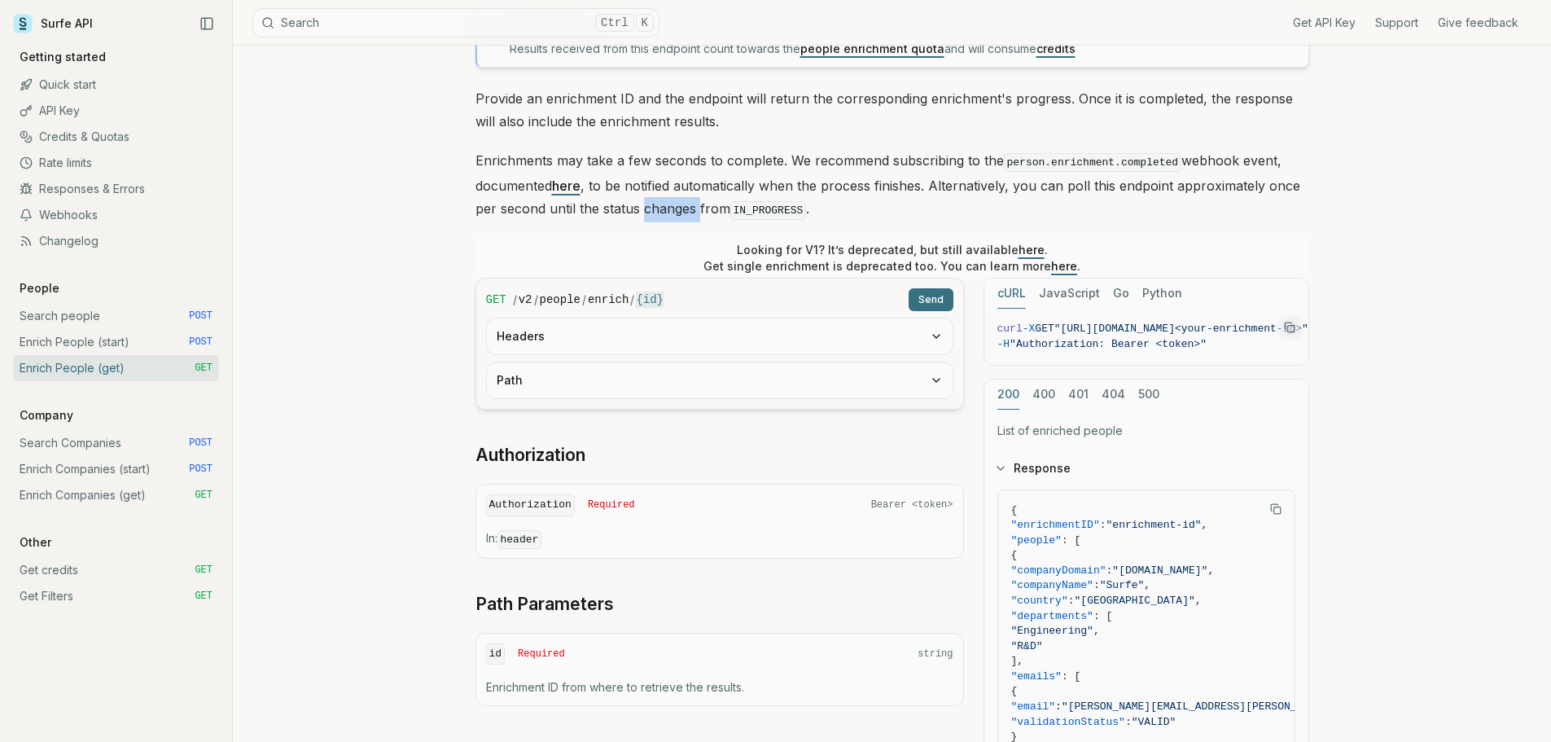
scroll to position [244, 0]
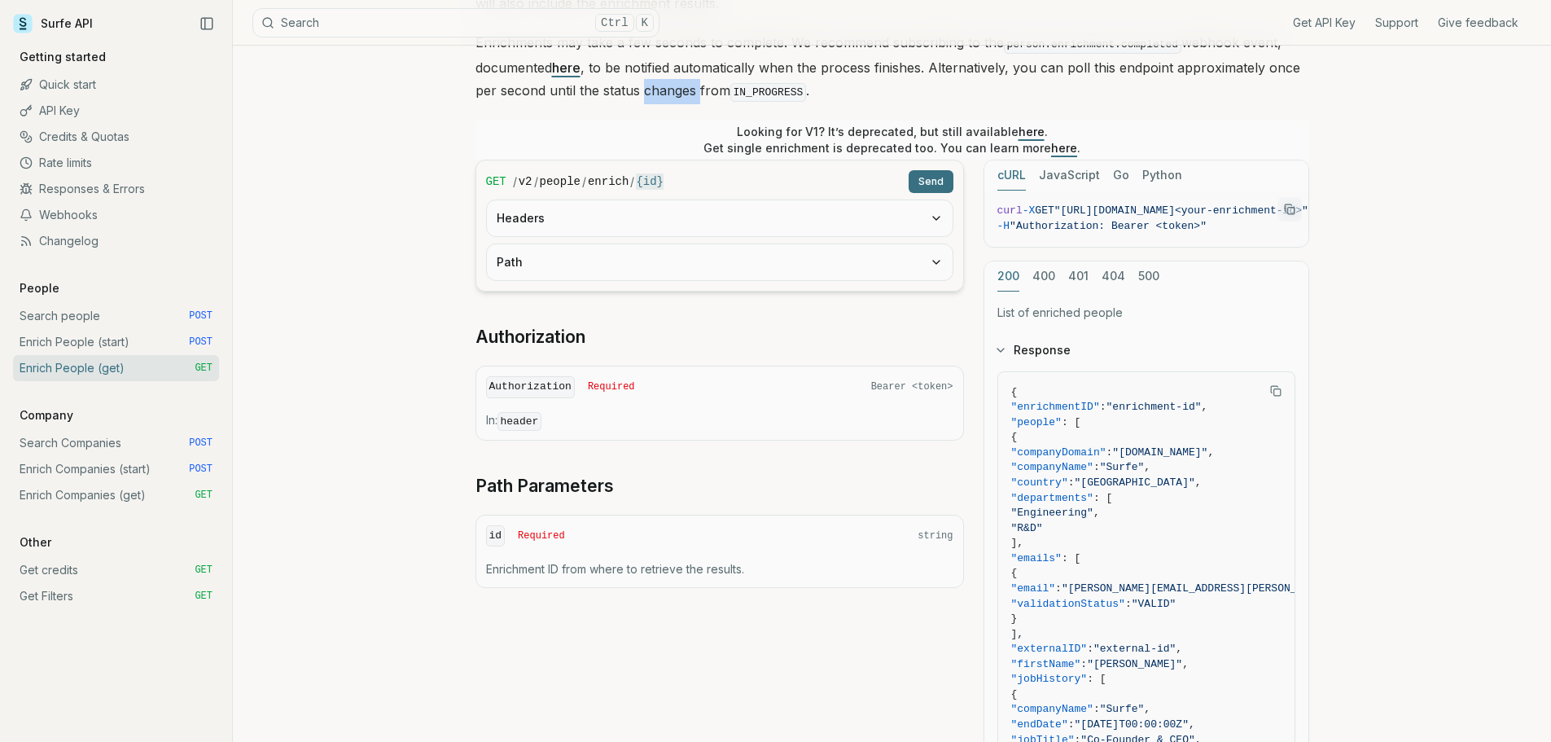
click at [70, 107] on link "API Key" at bounding box center [116, 111] width 206 height 26
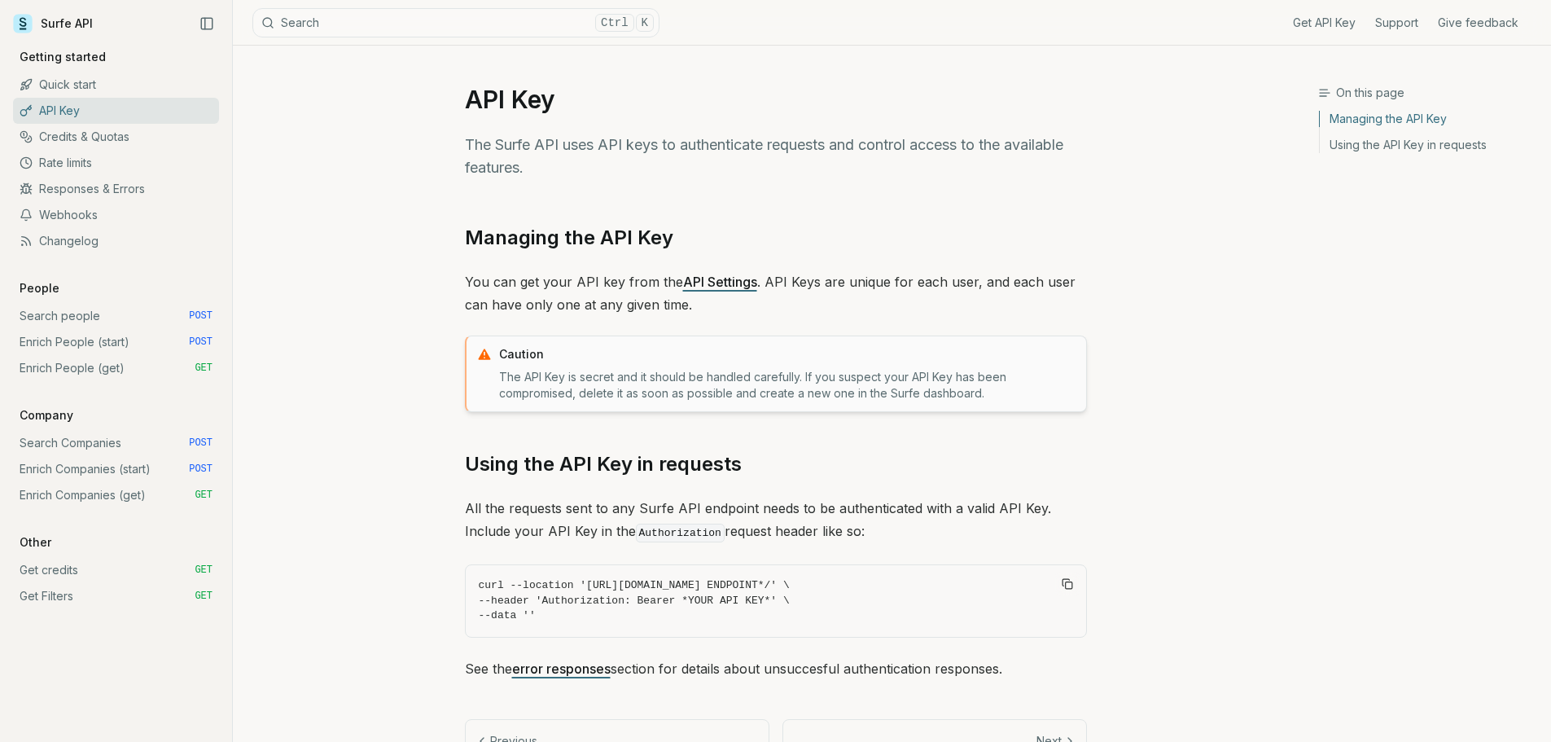
click at [63, 20] on link "Surfe API" at bounding box center [53, 23] width 80 height 24
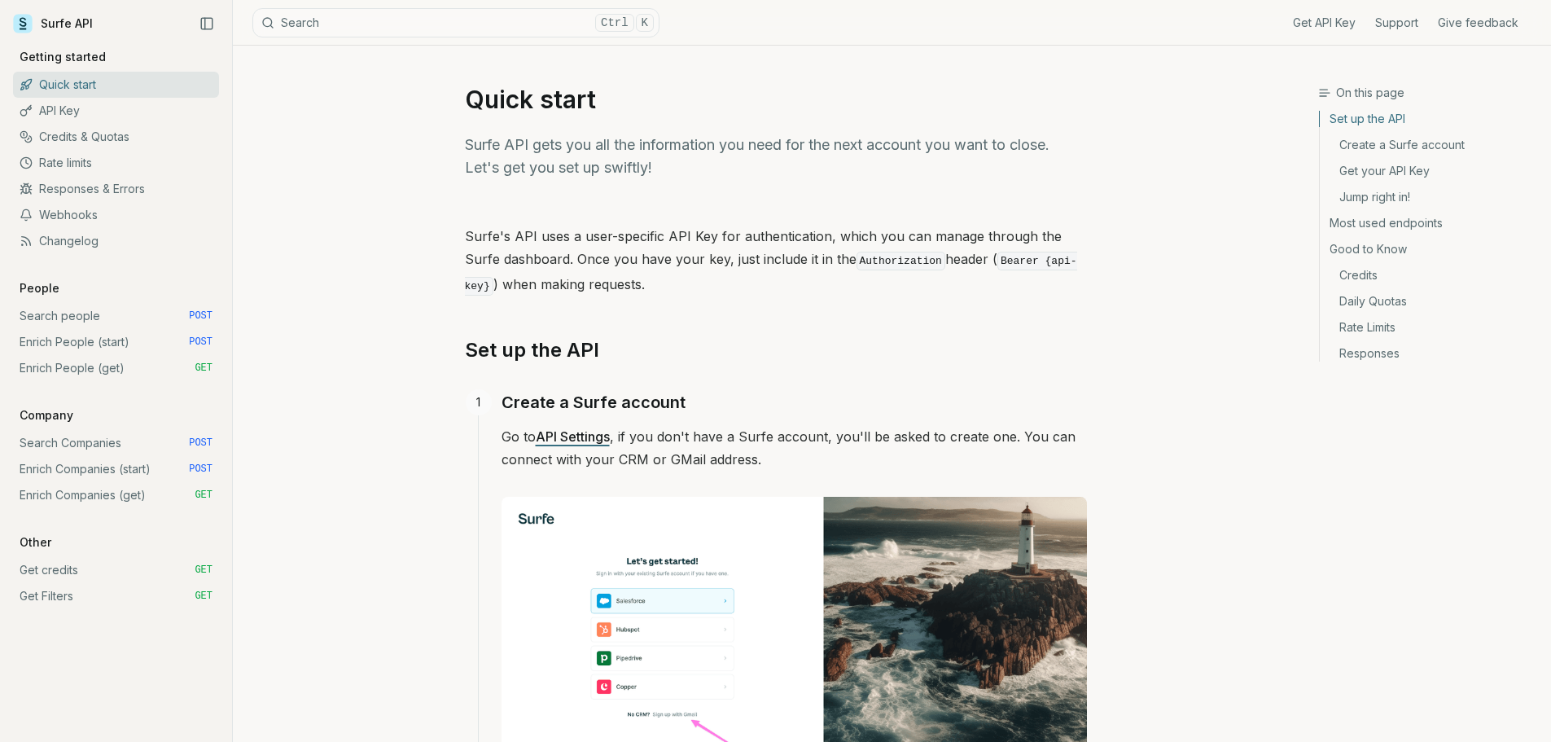
click at [13, 21] on icon at bounding box center [23, 24] width 20 height 20
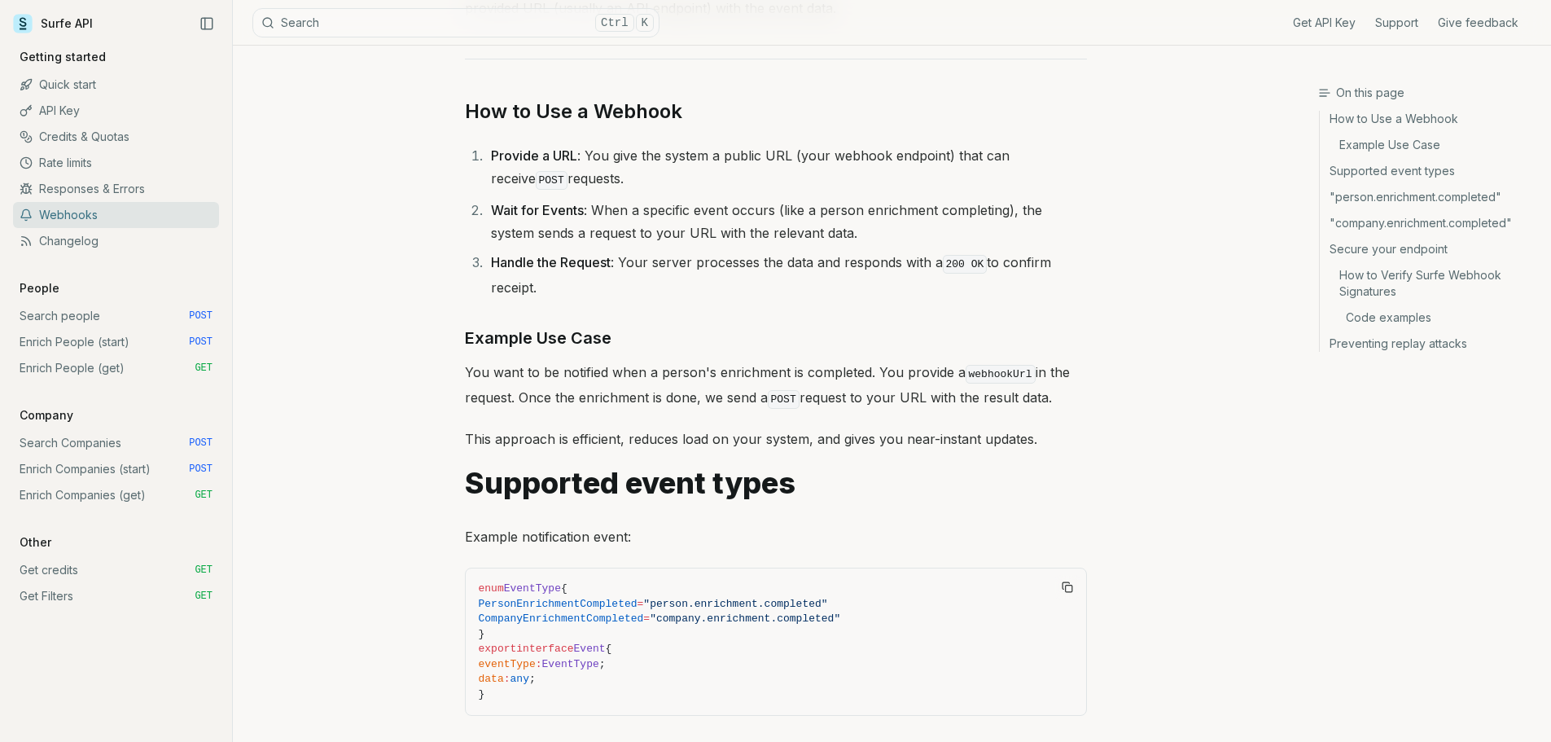
scroll to position [904, 0]
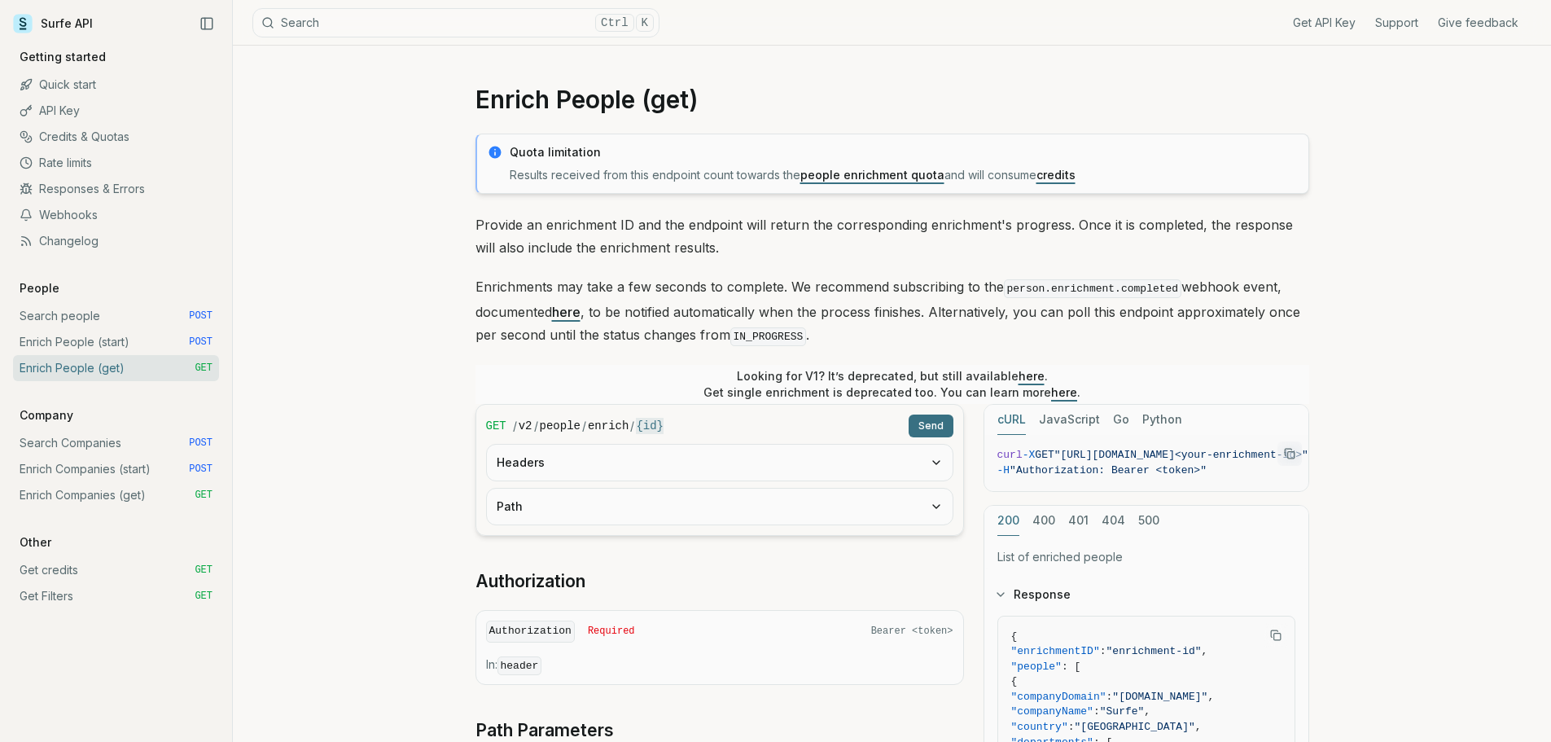
scroll to position [597, 0]
